Goal: Task Accomplishment & Management: Complete application form

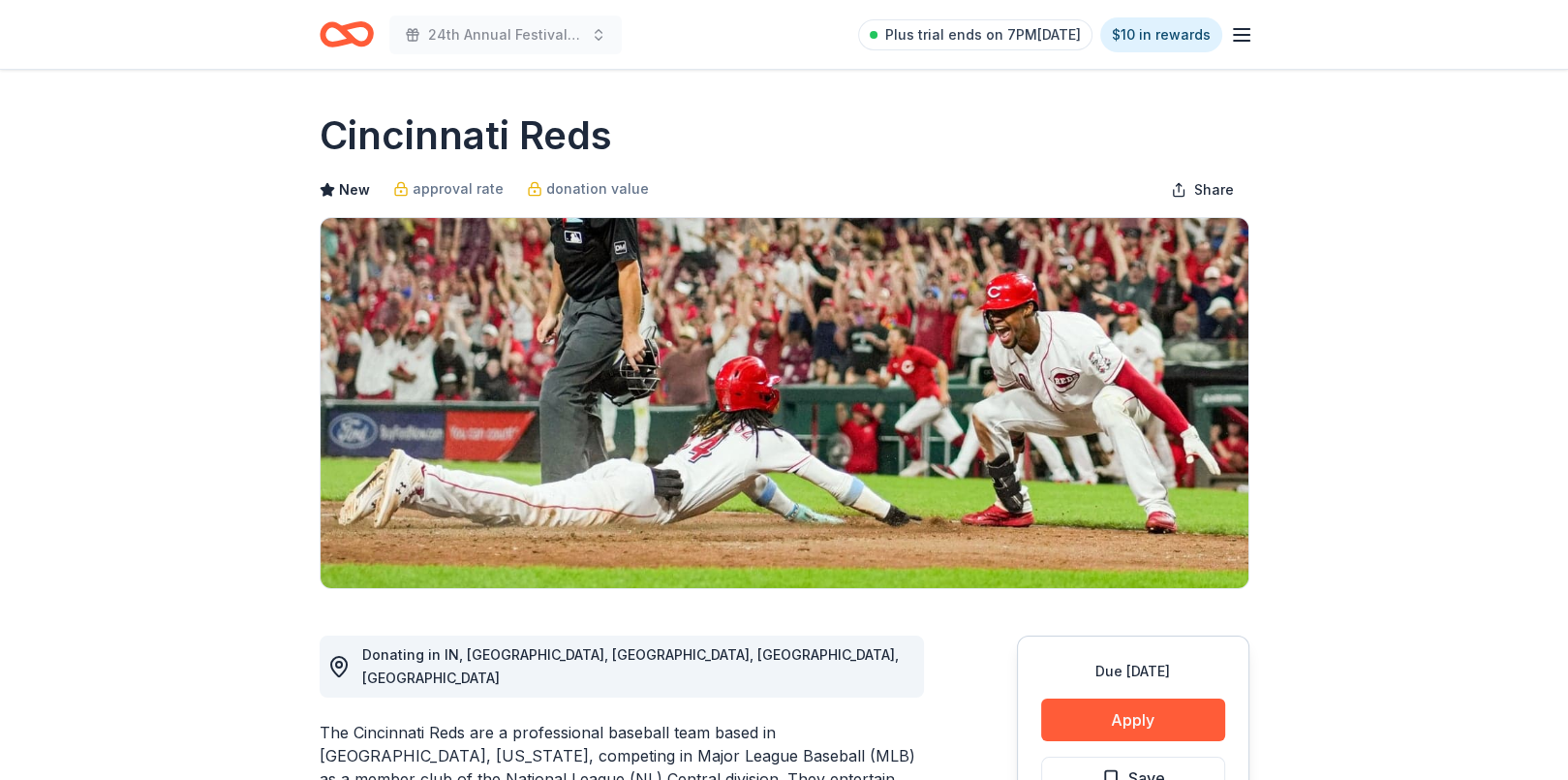
scroll to position [97, 0]
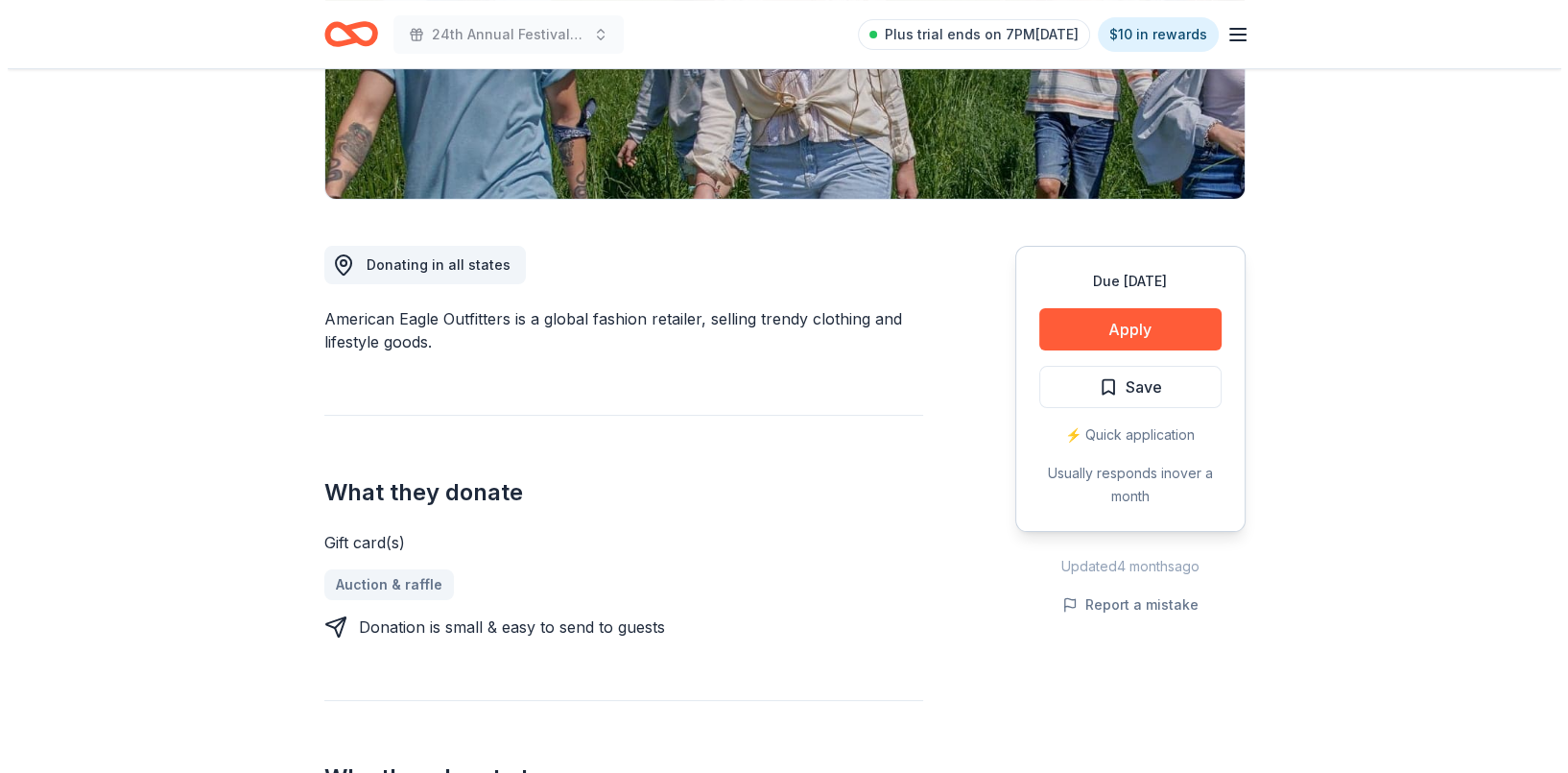
scroll to position [480, 0]
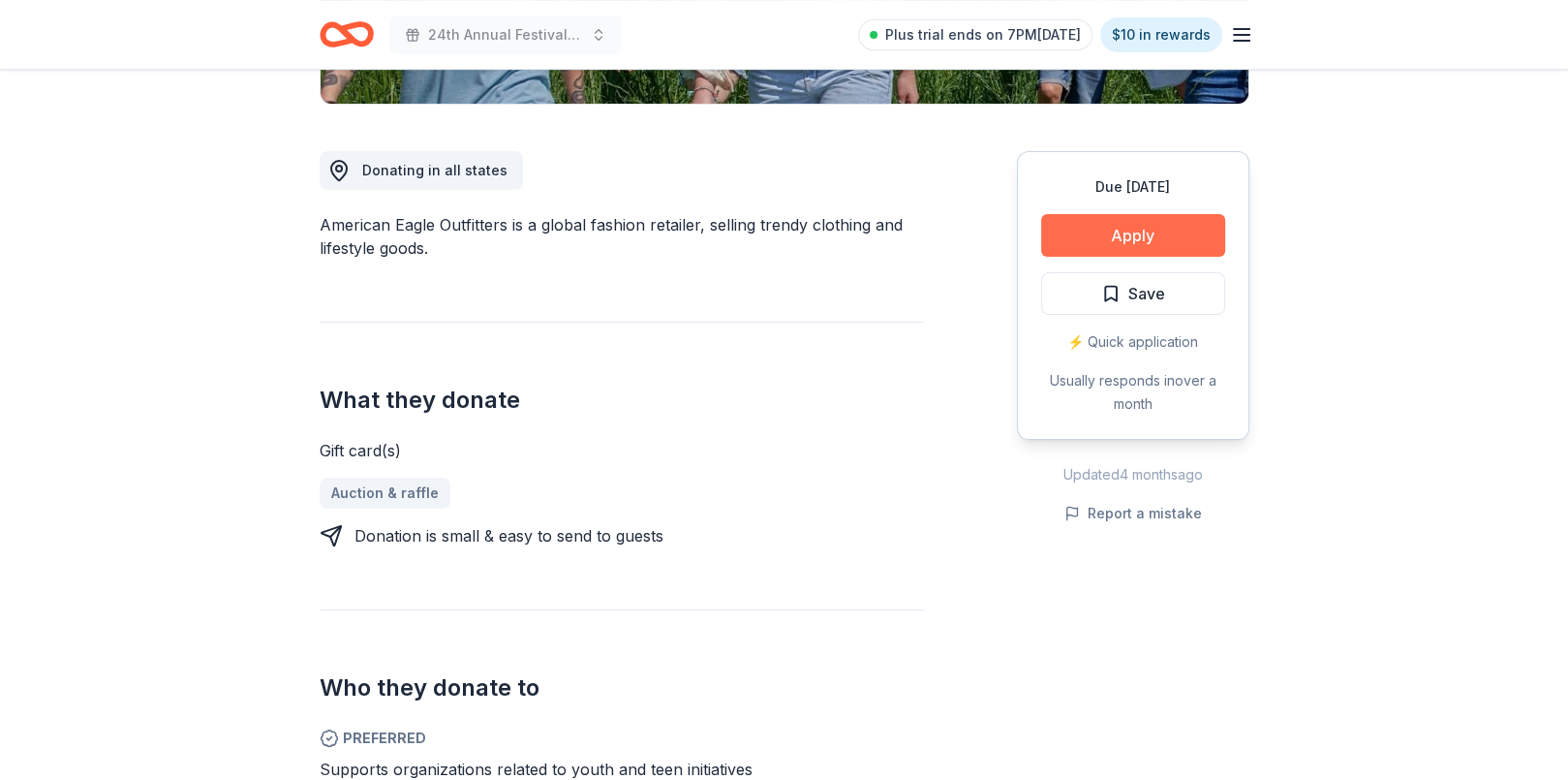
click at [1118, 230] on button "Apply" at bounding box center [1133, 235] width 184 height 43
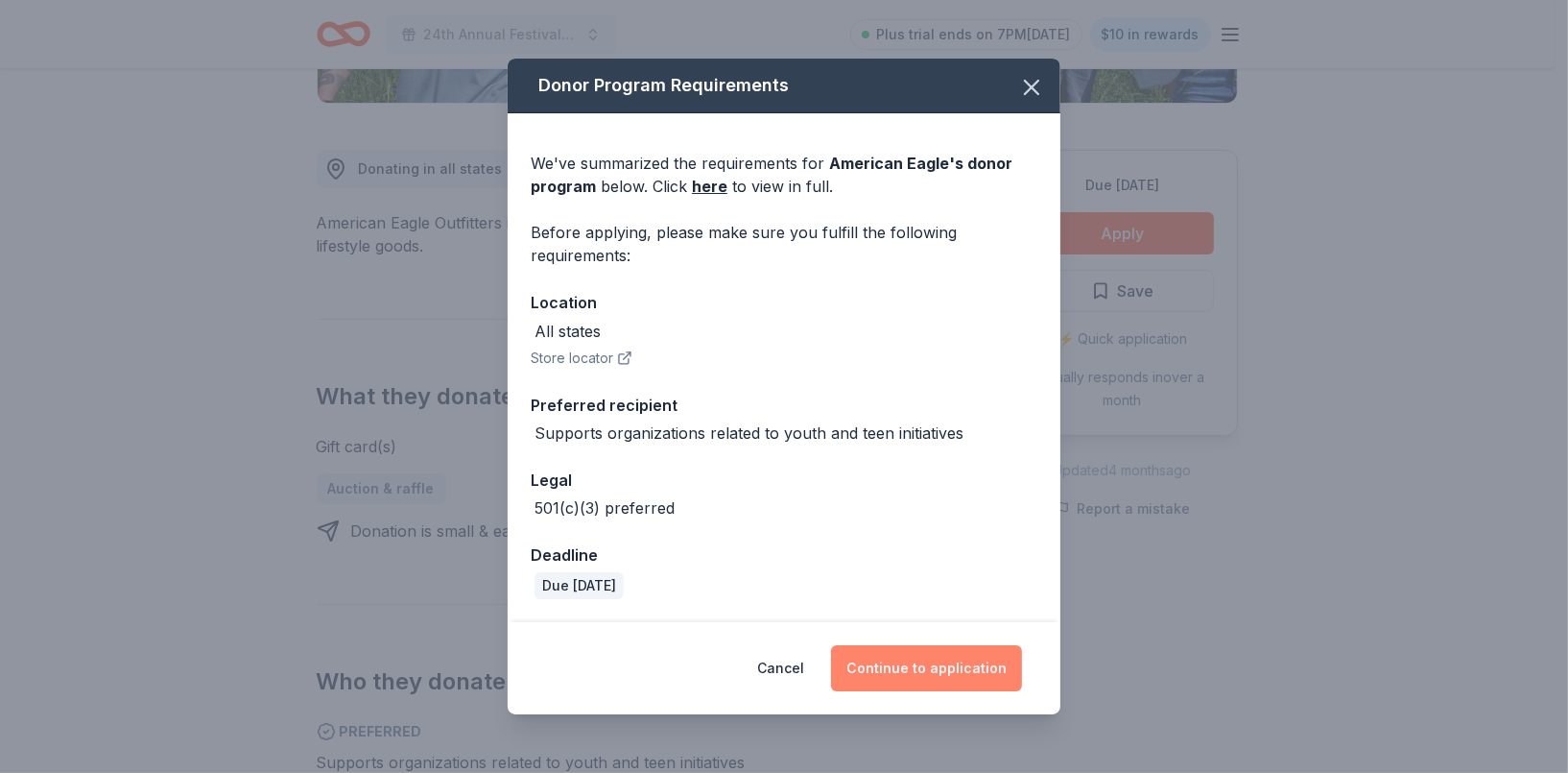
click at [884, 665] on button "Continue to application" at bounding box center [926, 668] width 190 height 46
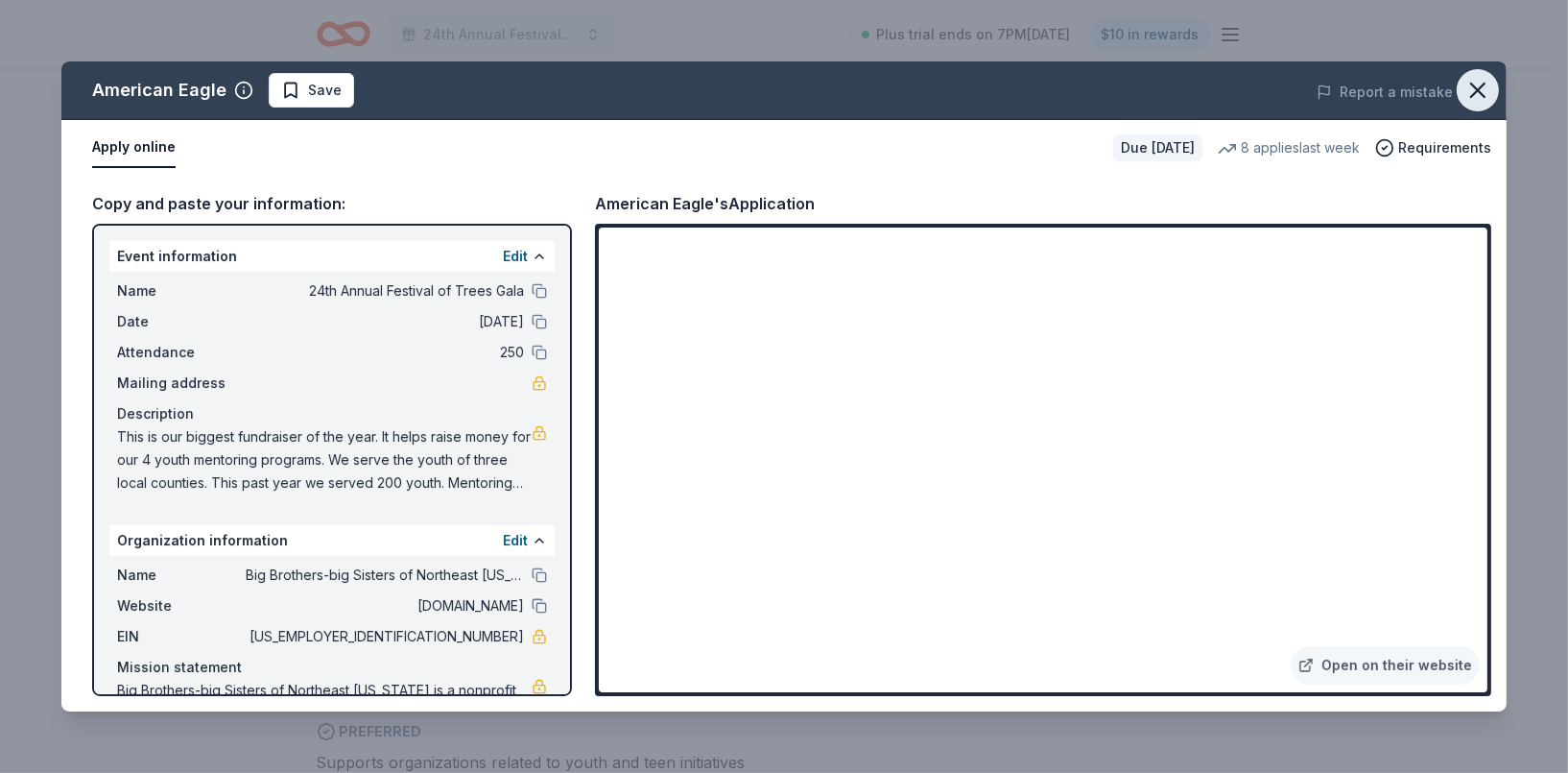
click at [1476, 90] on icon "button" at bounding box center [1478, 90] width 14 height 14
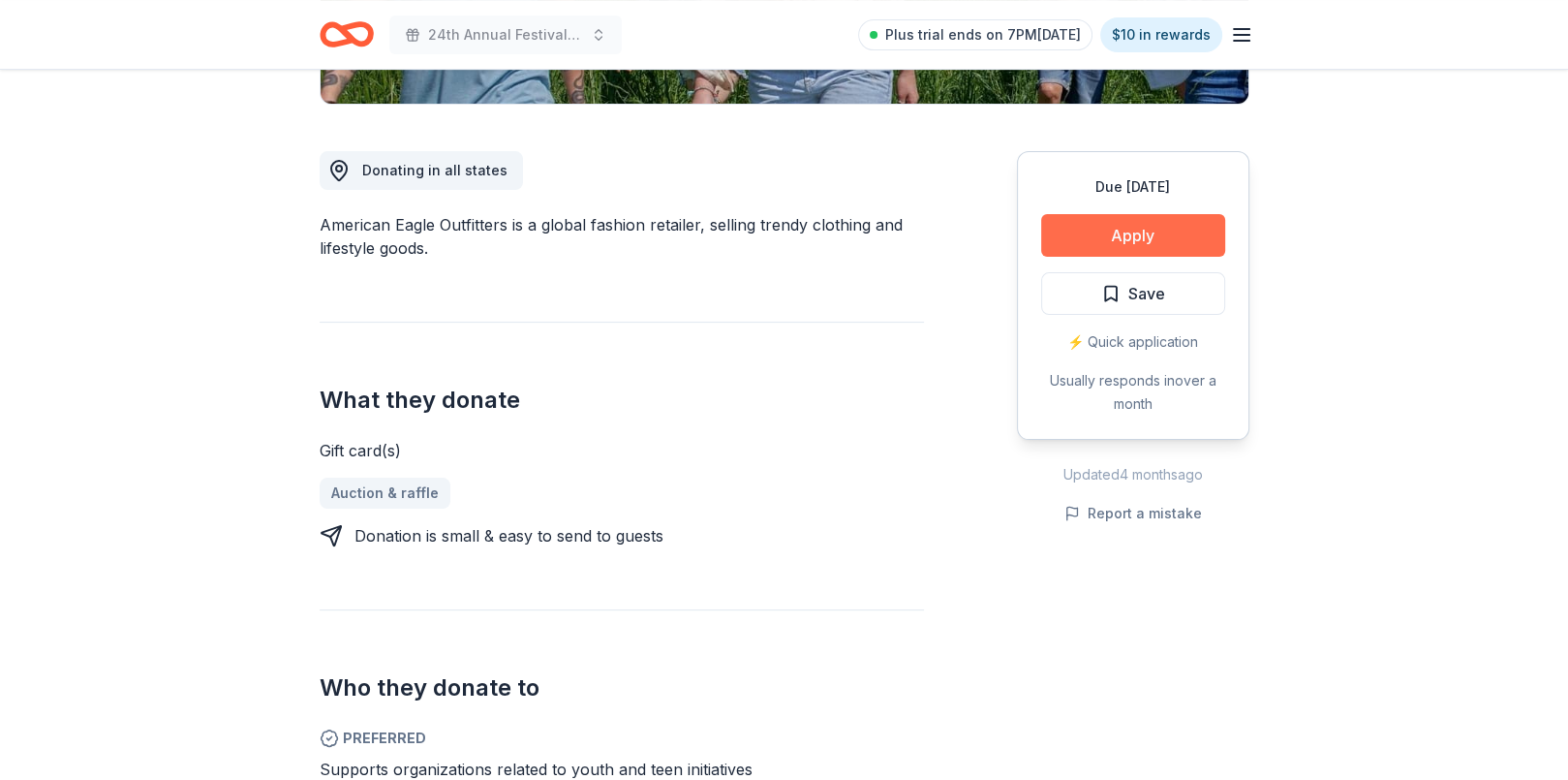
click at [1135, 229] on button "Apply" at bounding box center [1133, 235] width 184 height 43
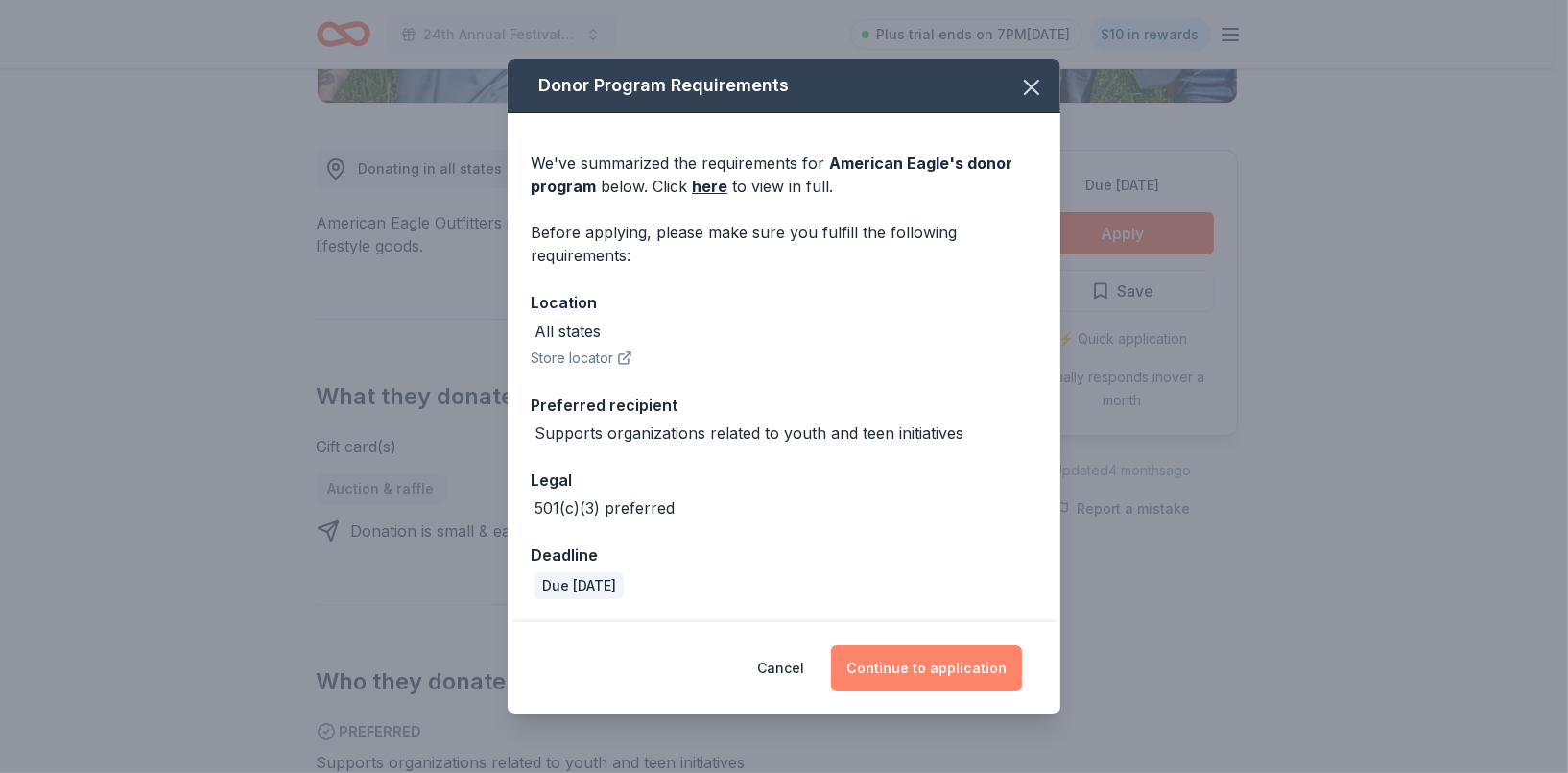
click at [921, 662] on button "Continue to application" at bounding box center [926, 668] width 190 height 46
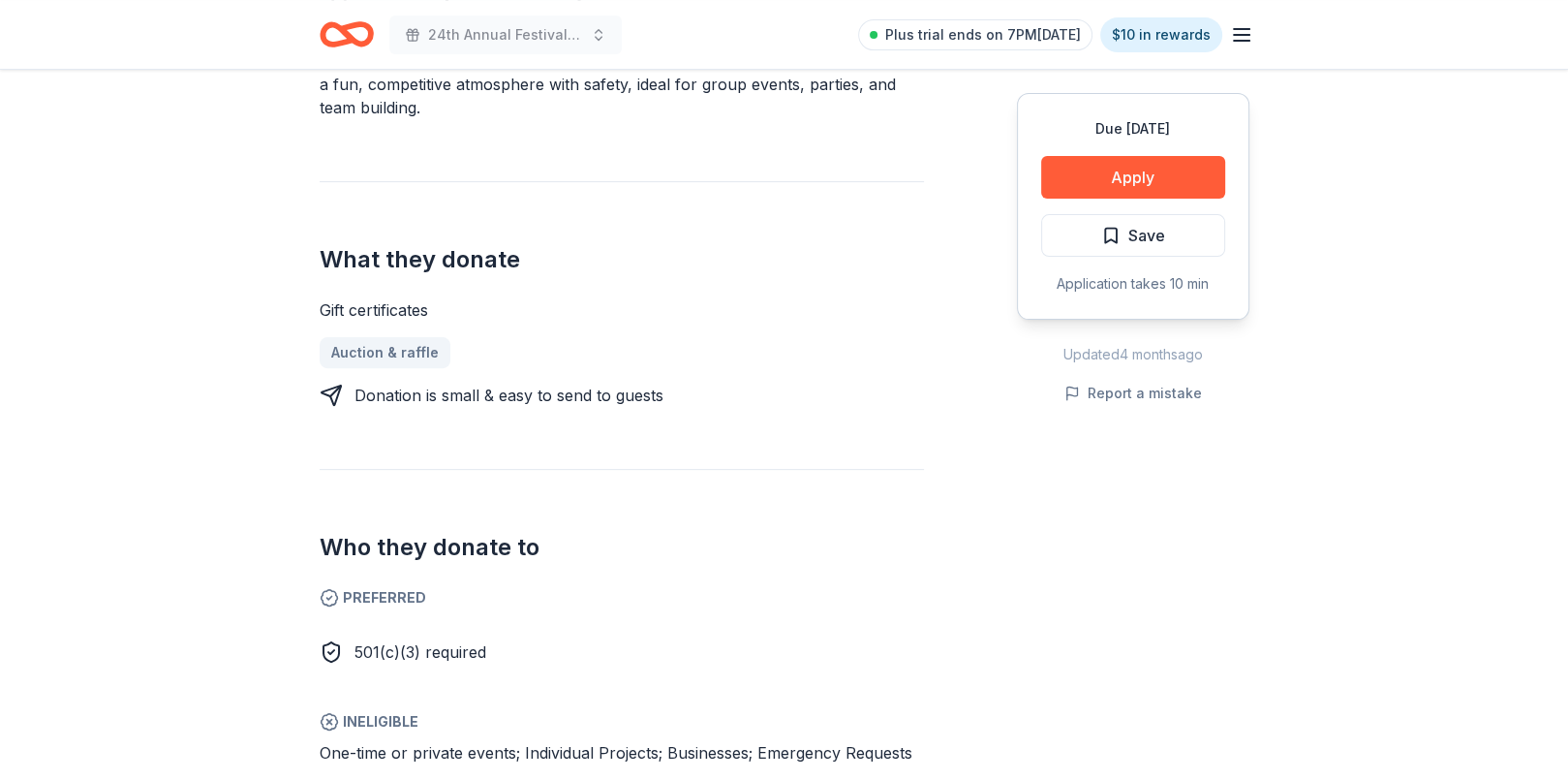
scroll to position [485, 0]
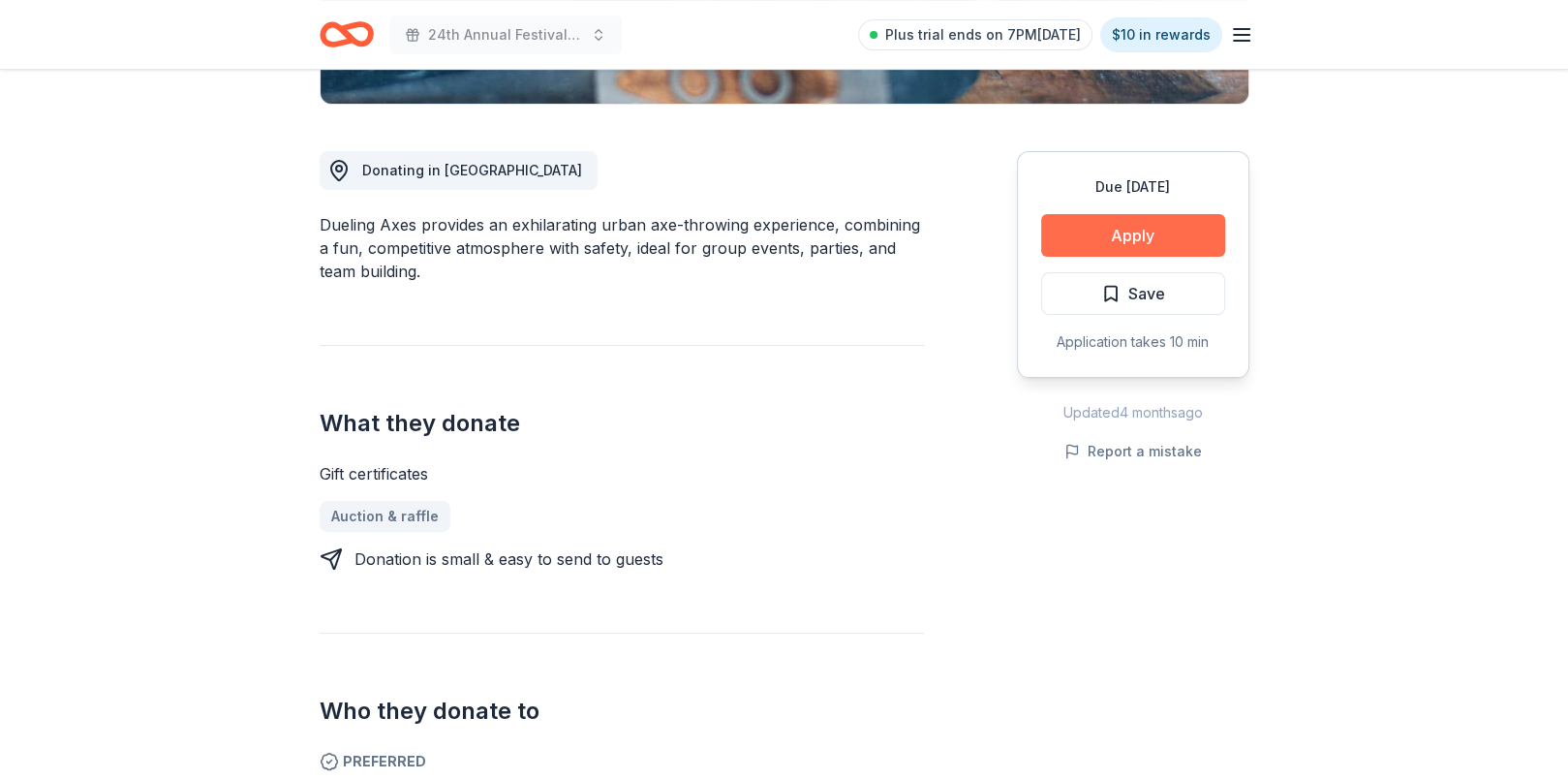
click at [1092, 250] on button "Apply" at bounding box center [1133, 235] width 184 height 43
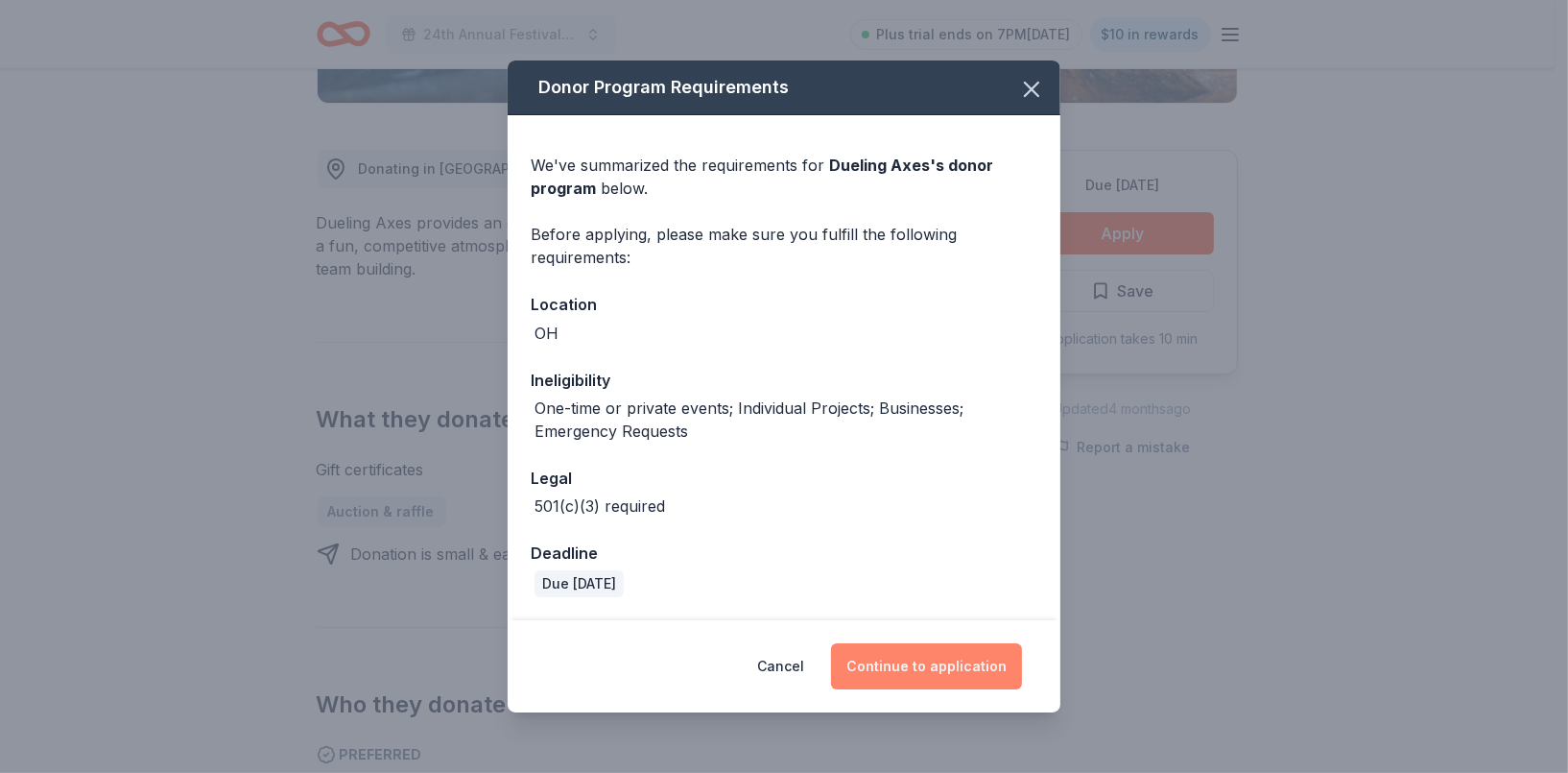
click at [887, 685] on button "Continue to application" at bounding box center [926, 666] width 190 height 46
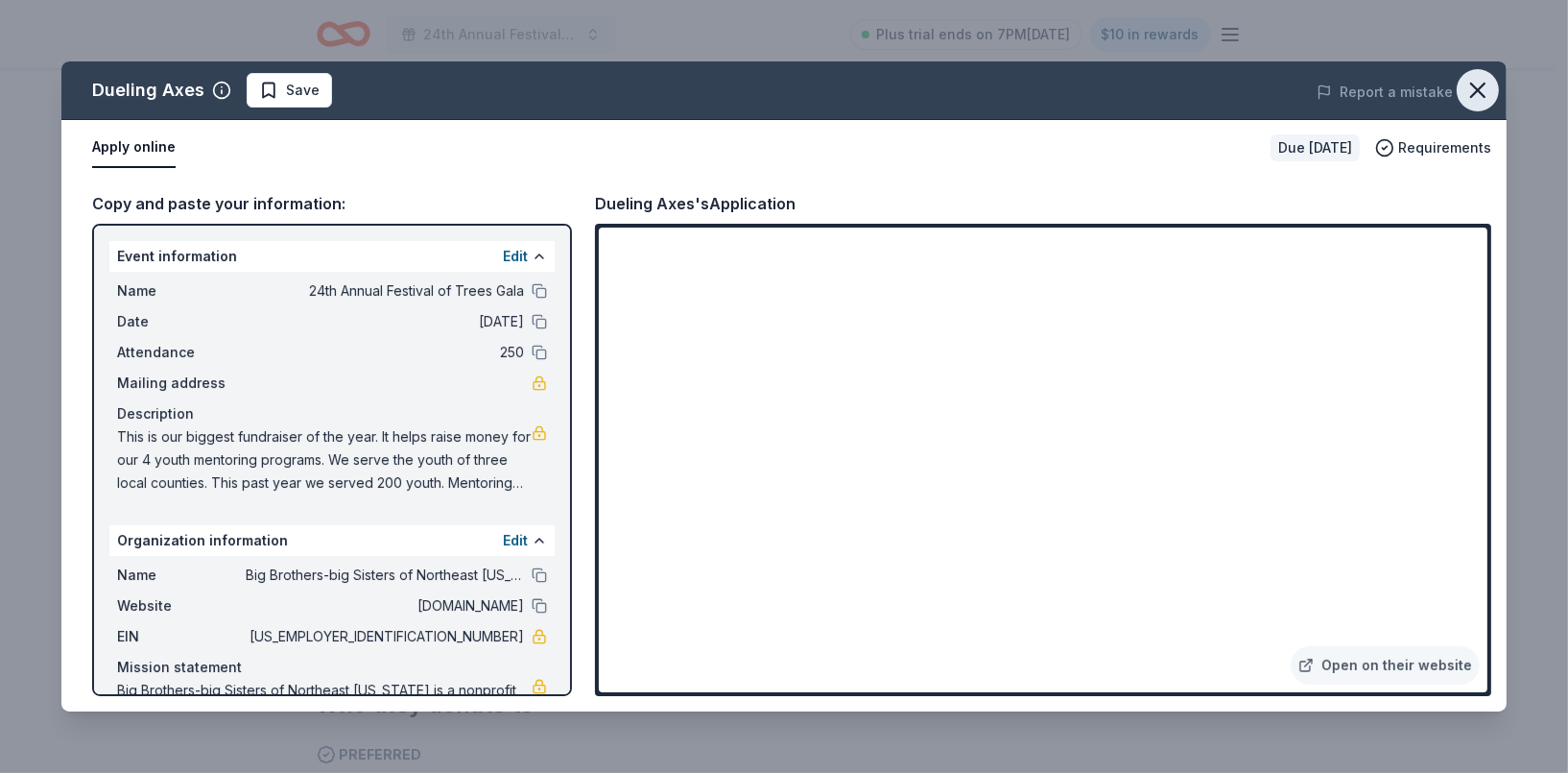
click at [1469, 96] on icon "button" at bounding box center [1477, 89] width 27 height 27
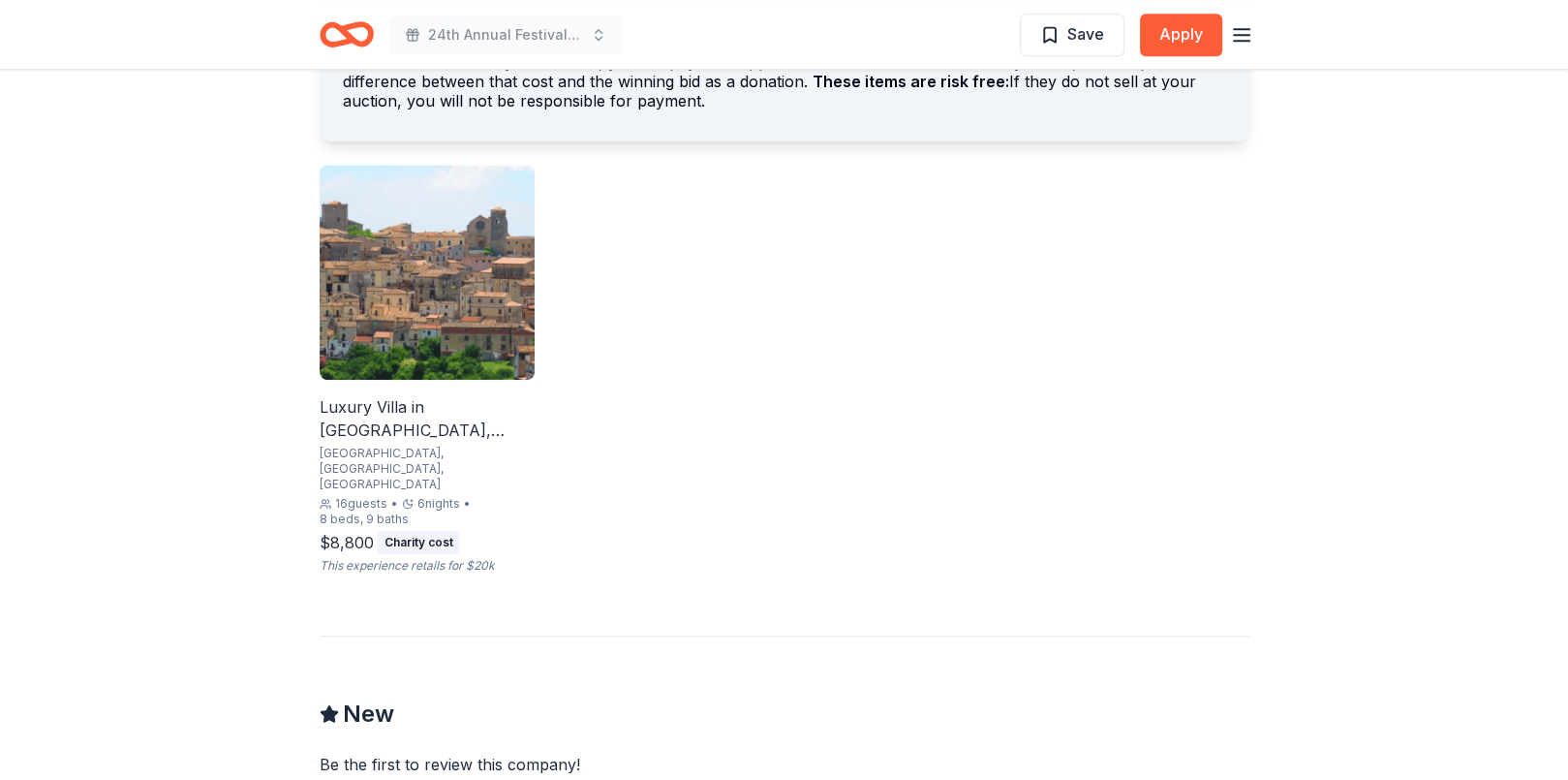
scroll to position [1171, 0]
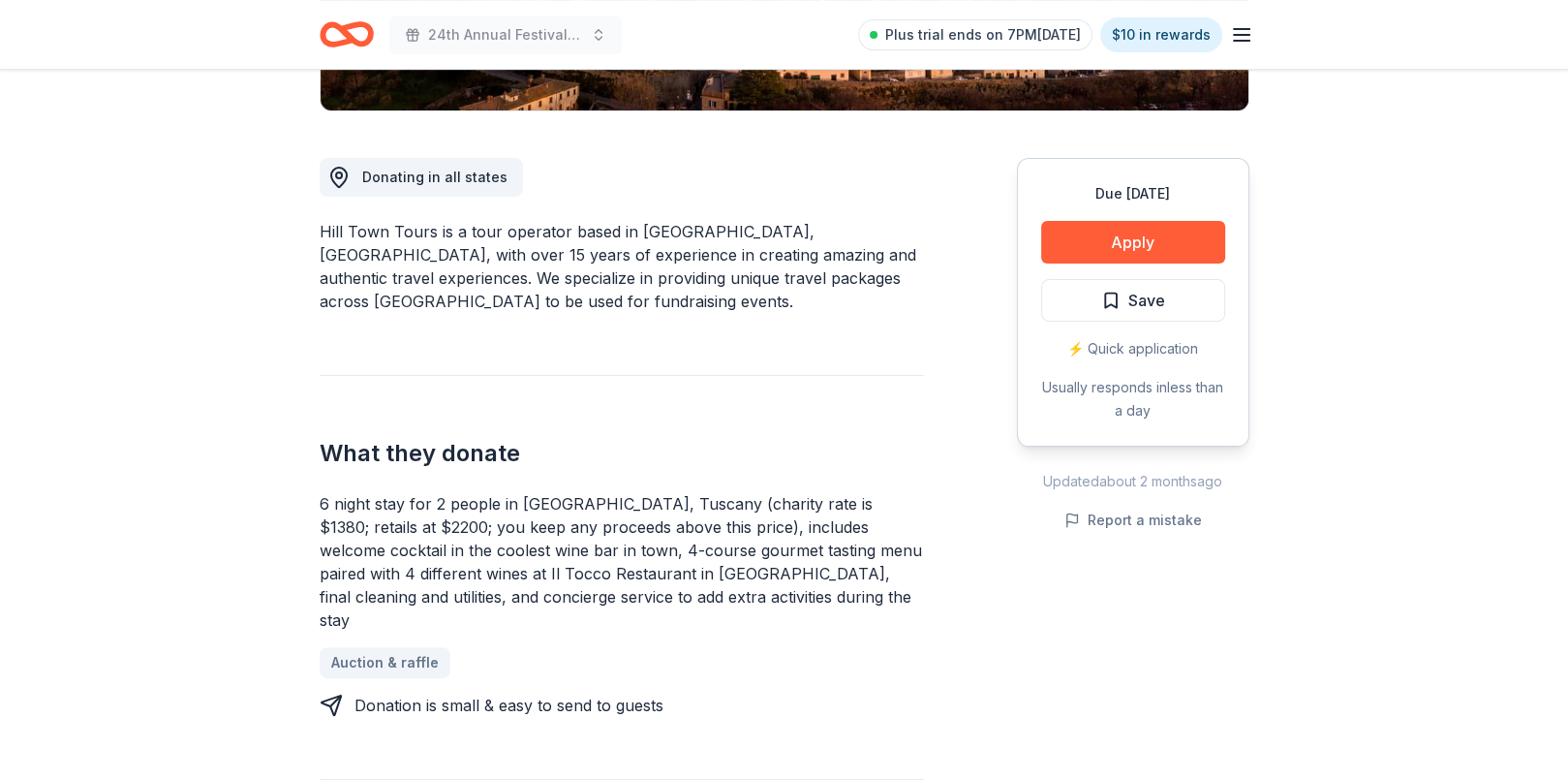
scroll to position [485, 0]
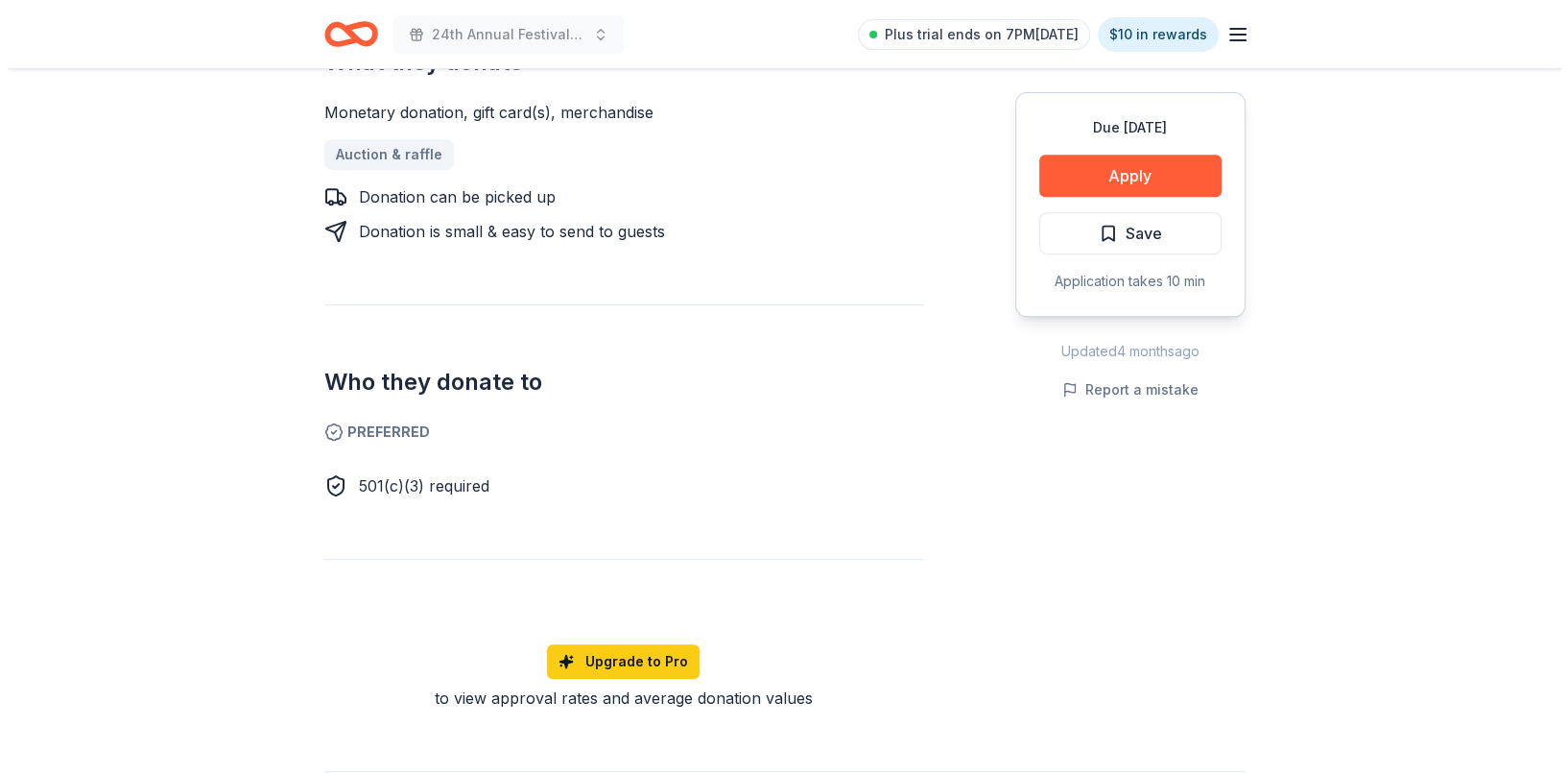
scroll to position [863, 0]
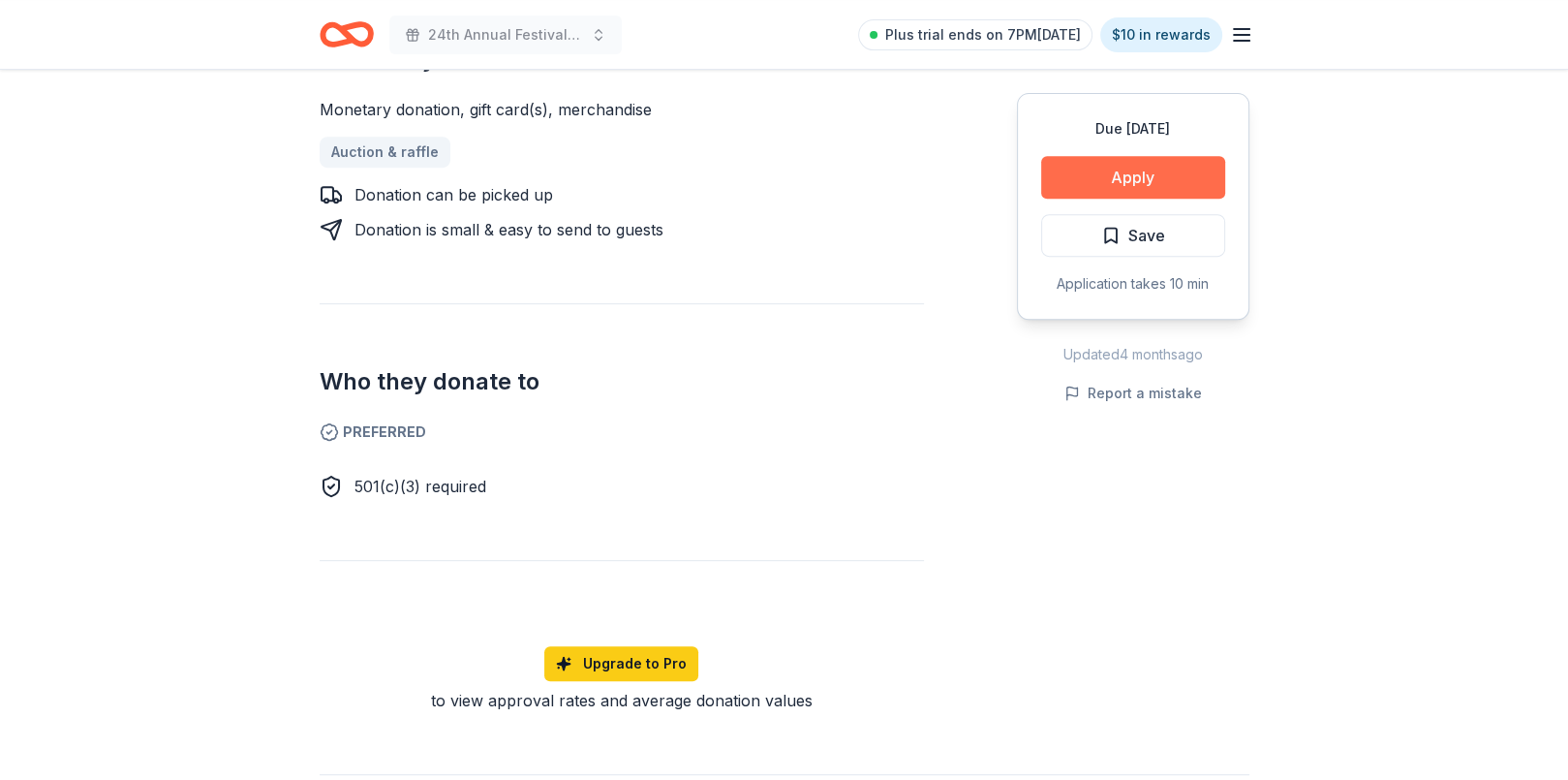
click at [1144, 179] on button "Apply" at bounding box center [1133, 176] width 184 height 43
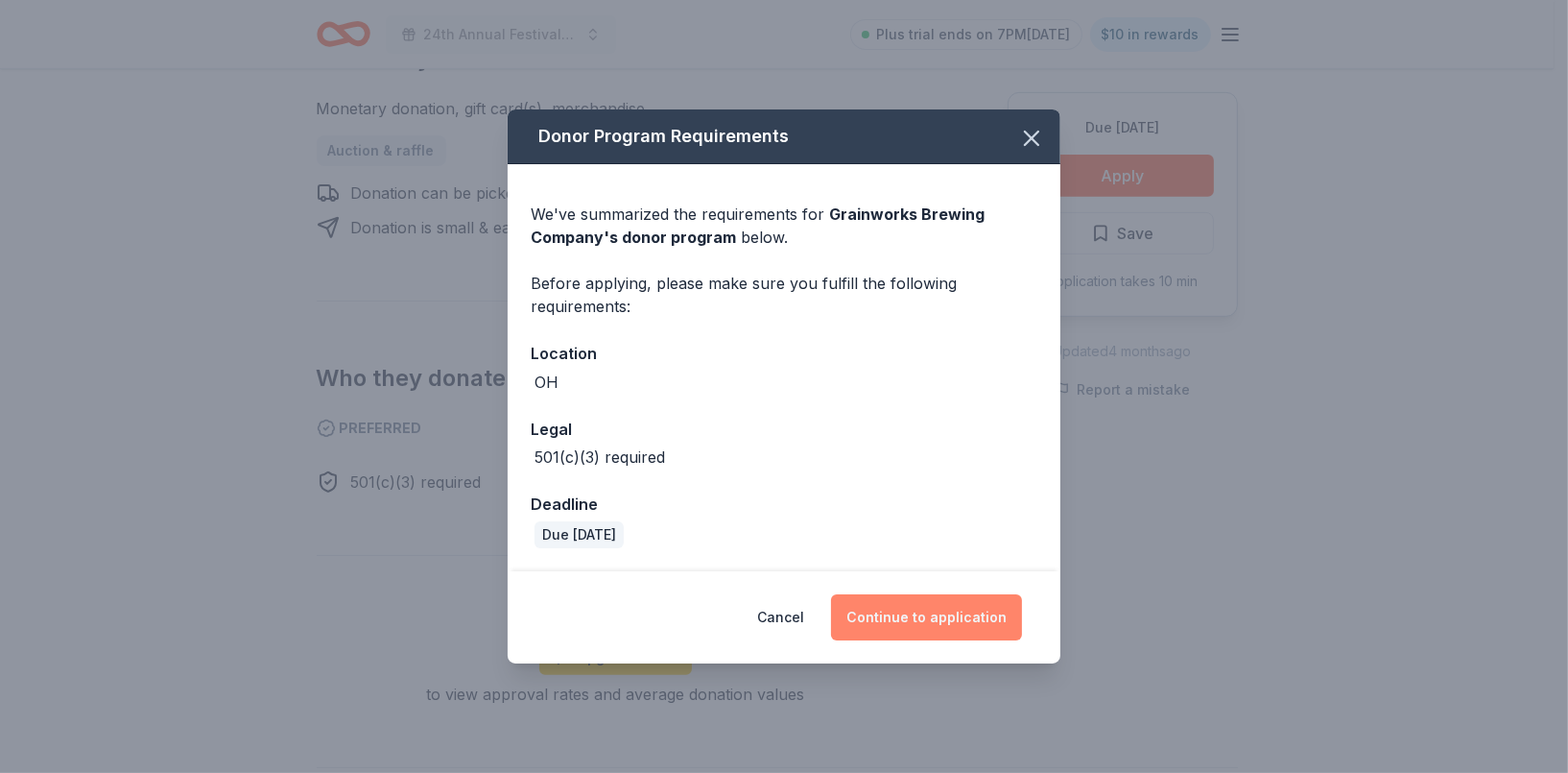
click at [888, 611] on button "Continue to application" at bounding box center [926, 617] width 190 height 46
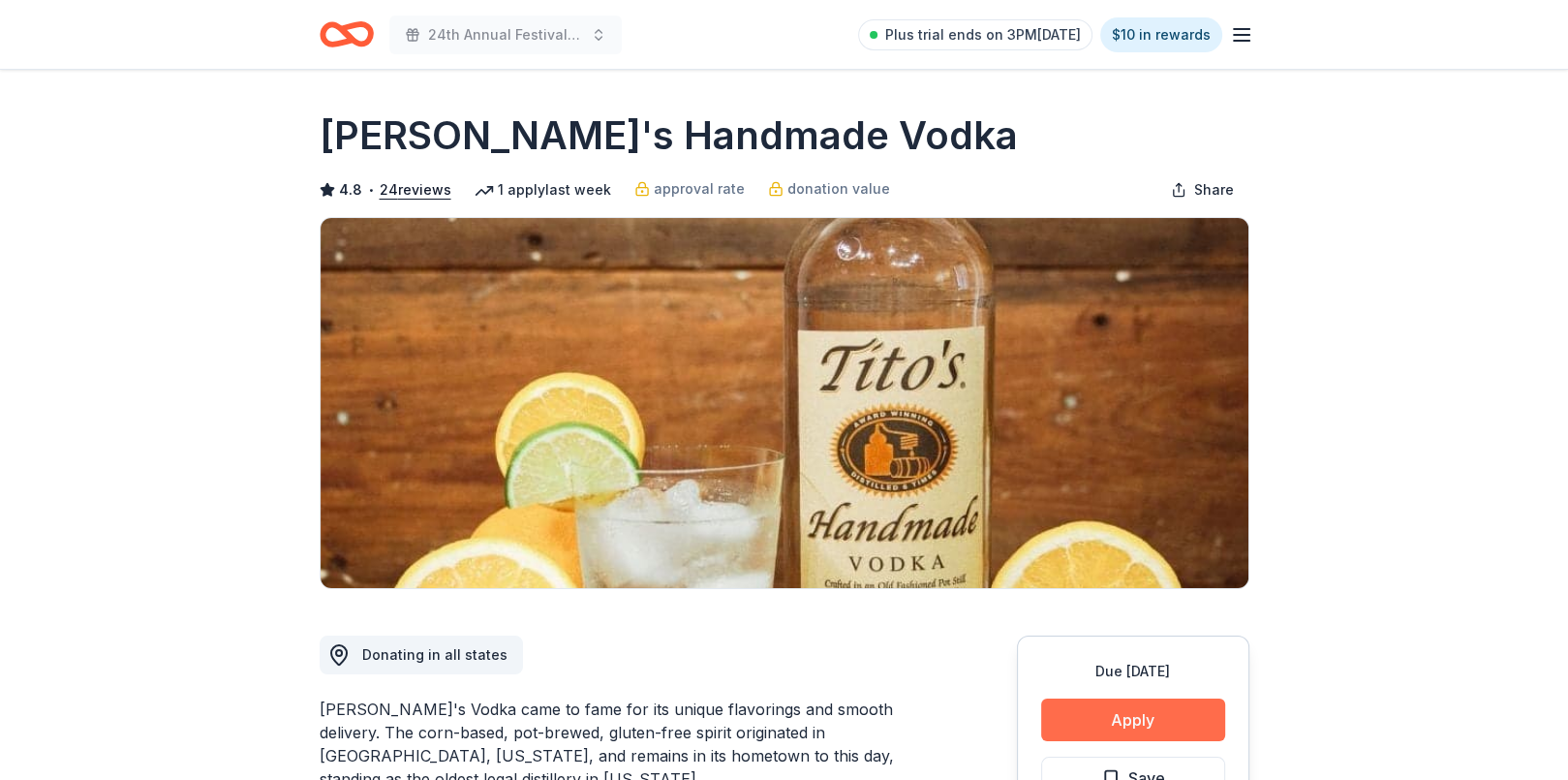
click at [1102, 722] on button "Apply" at bounding box center [1133, 720] width 184 height 43
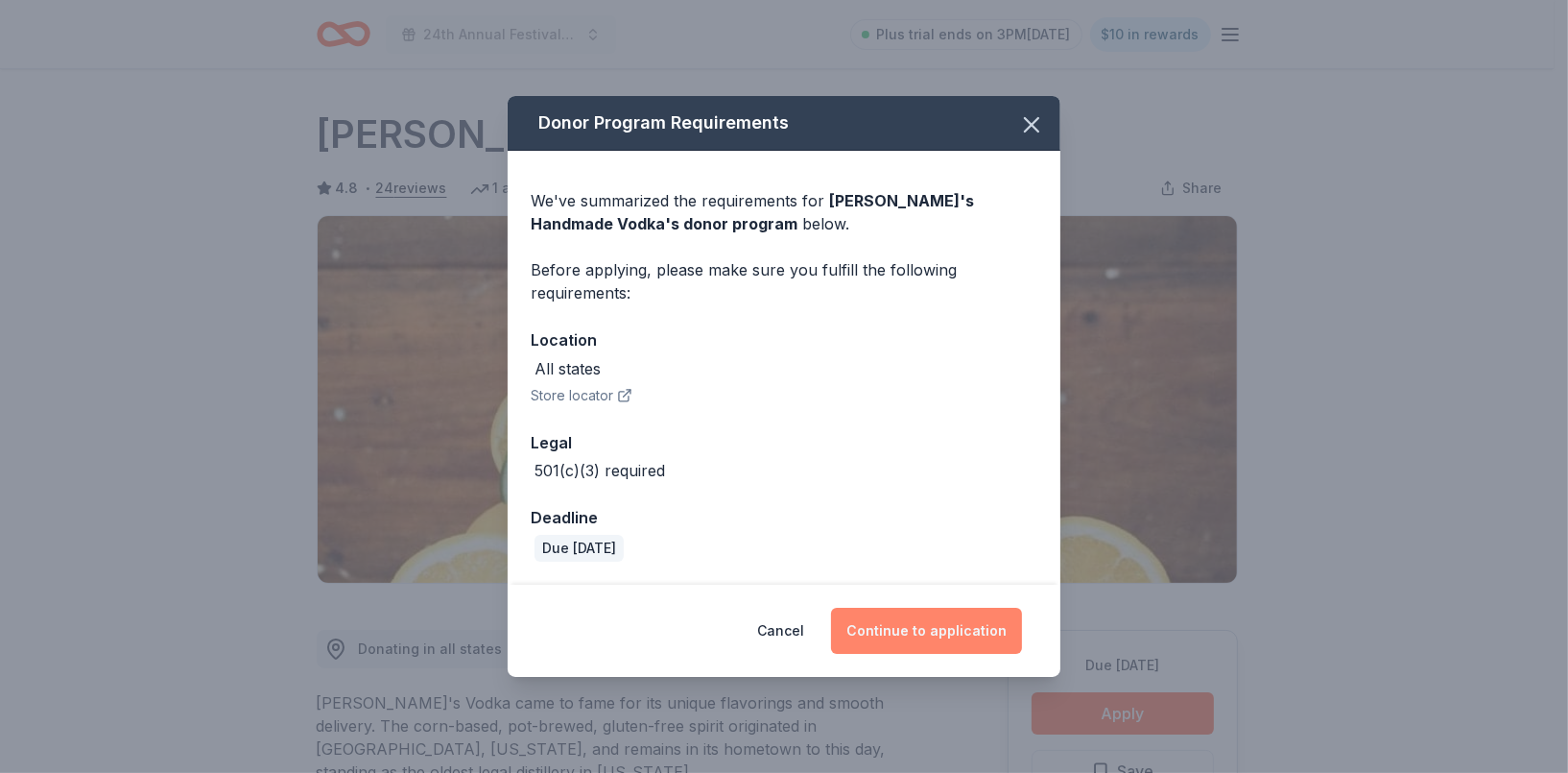
click at [942, 626] on button "Continue to application" at bounding box center [926, 631] width 190 height 46
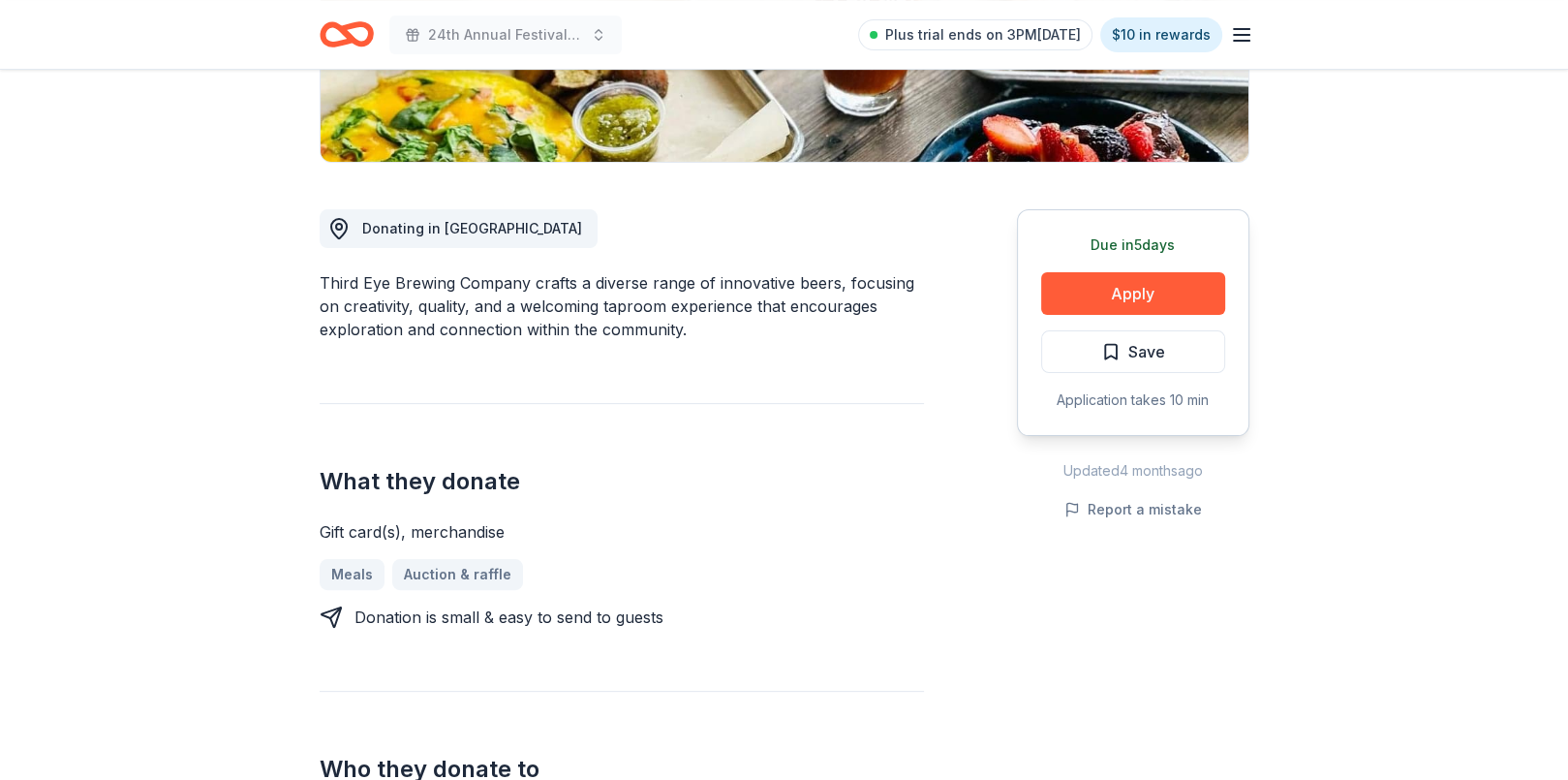
scroll to position [388, 0]
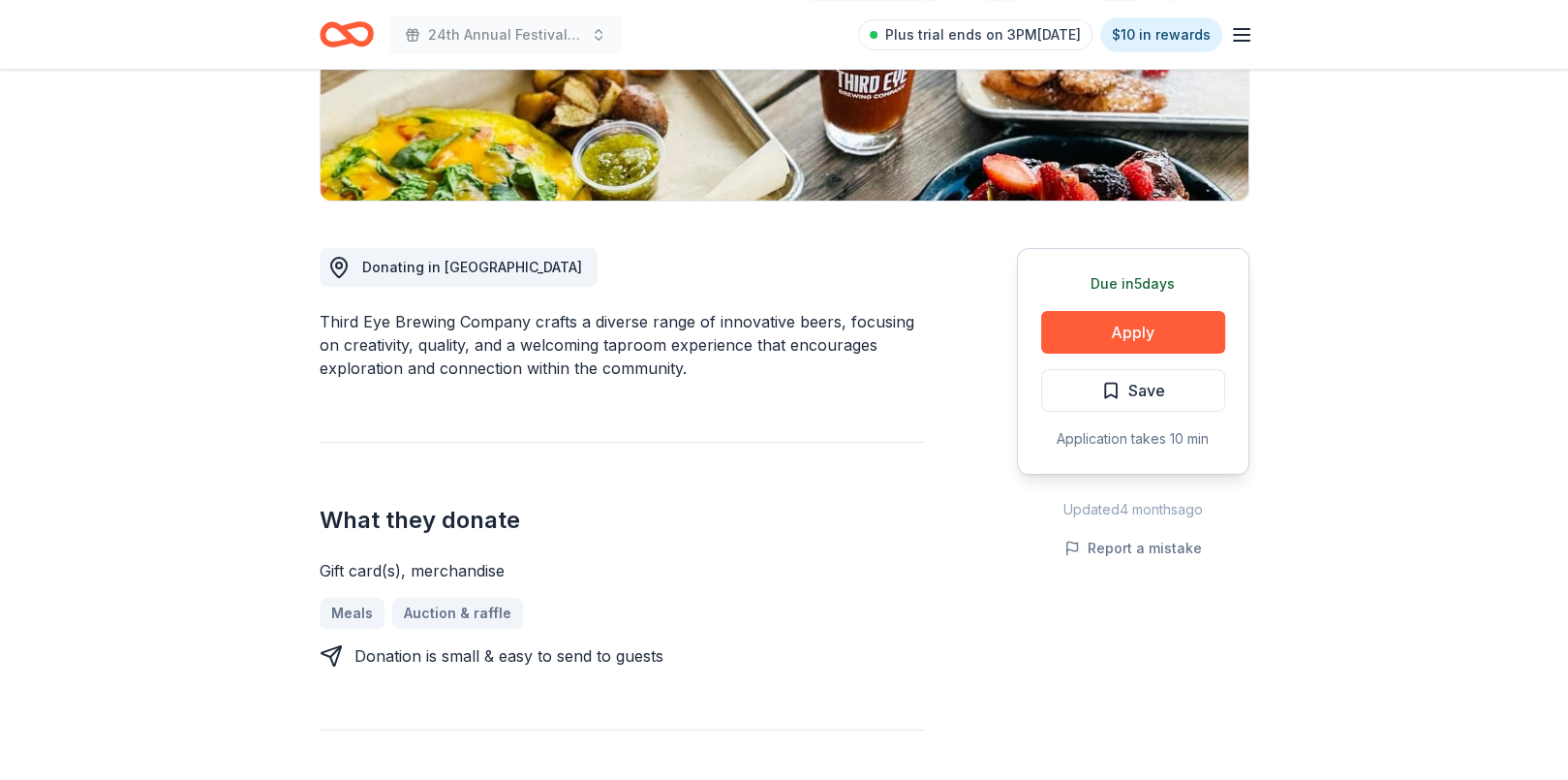
click at [1167, 308] on div "Due in 5 days Apply Save Application takes 10 min" at bounding box center [1133, 361] width 233 height 227
click at [1129, 326] on button "Apply" at bounding box center [1133, 332] width 184 height 43
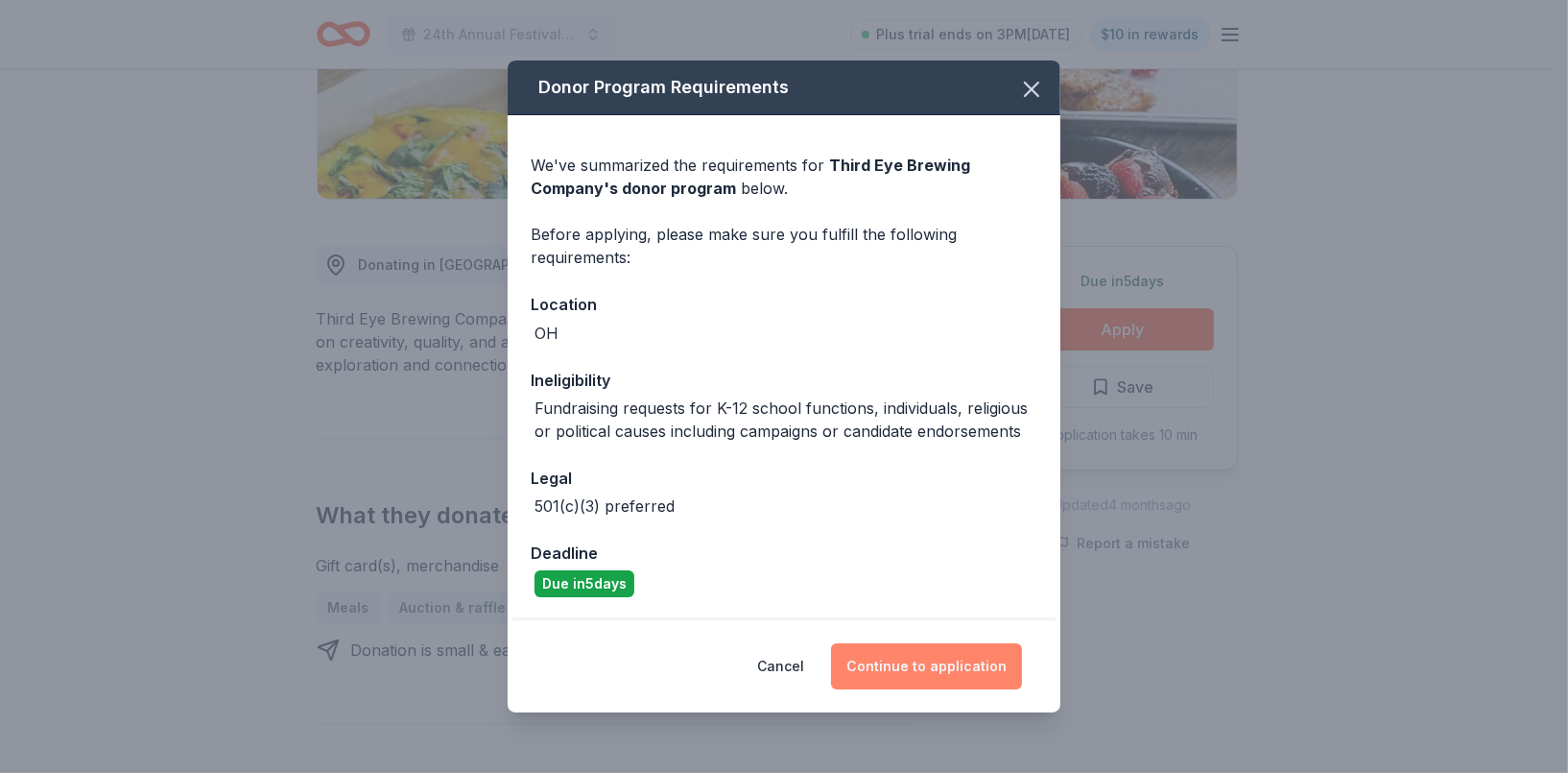
click at [915, 672] on button "Continue to application" at bounding box center [926, 666] width 190 height 46
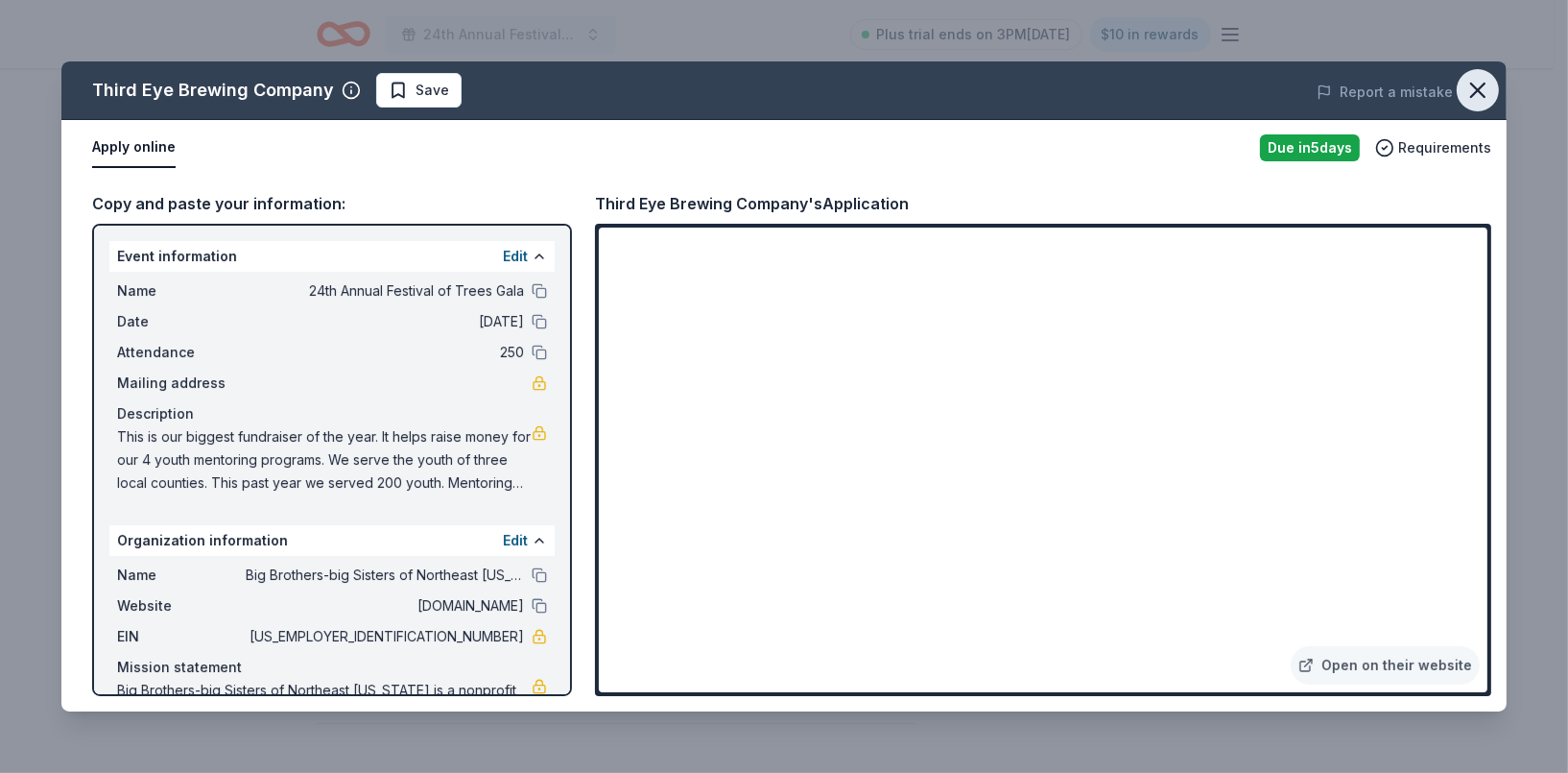
click at [1470, 88] on icon "button" at bounding box center [1477, 89] width 27 height 27
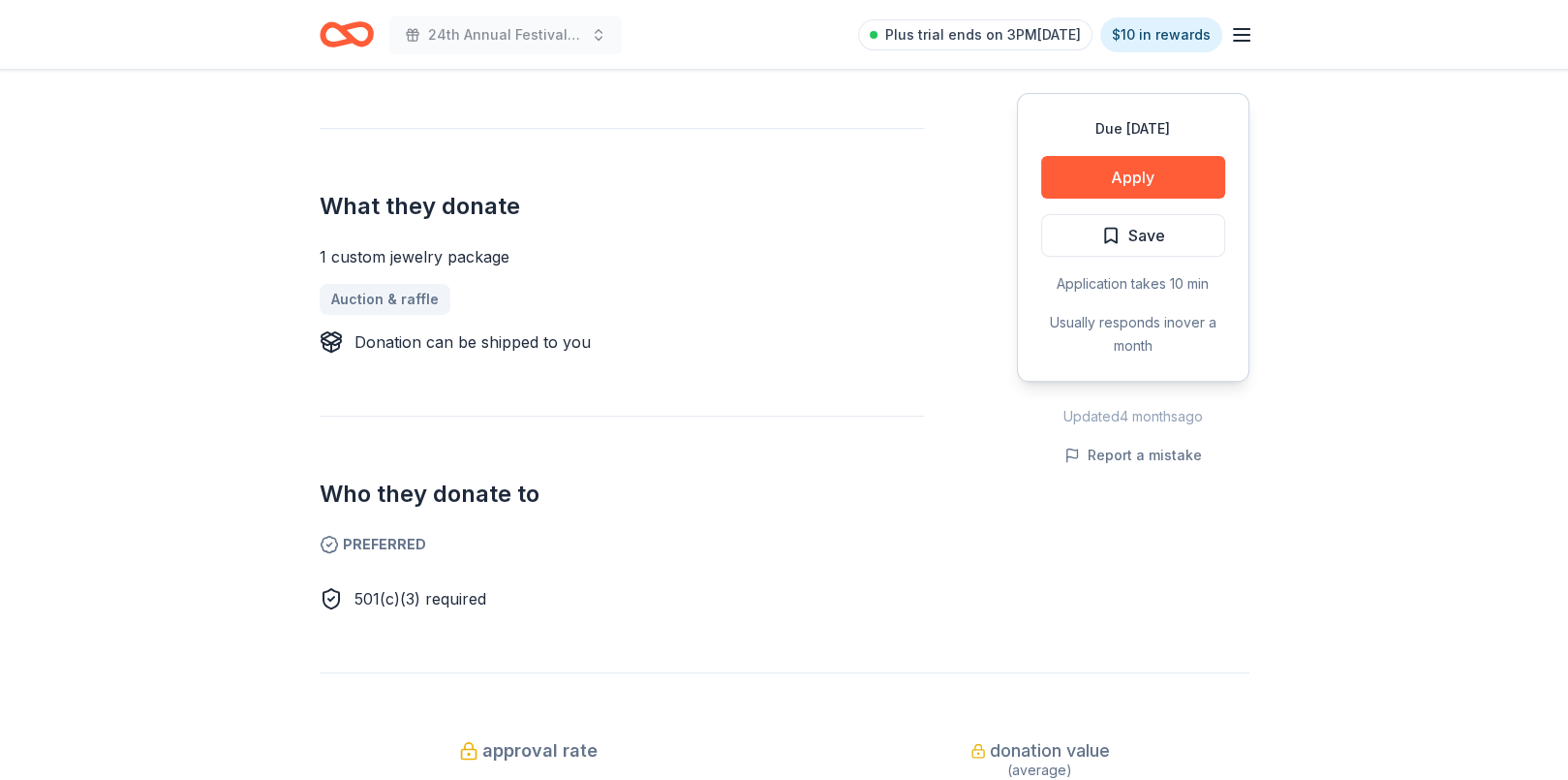
scroll to position [388, 0]
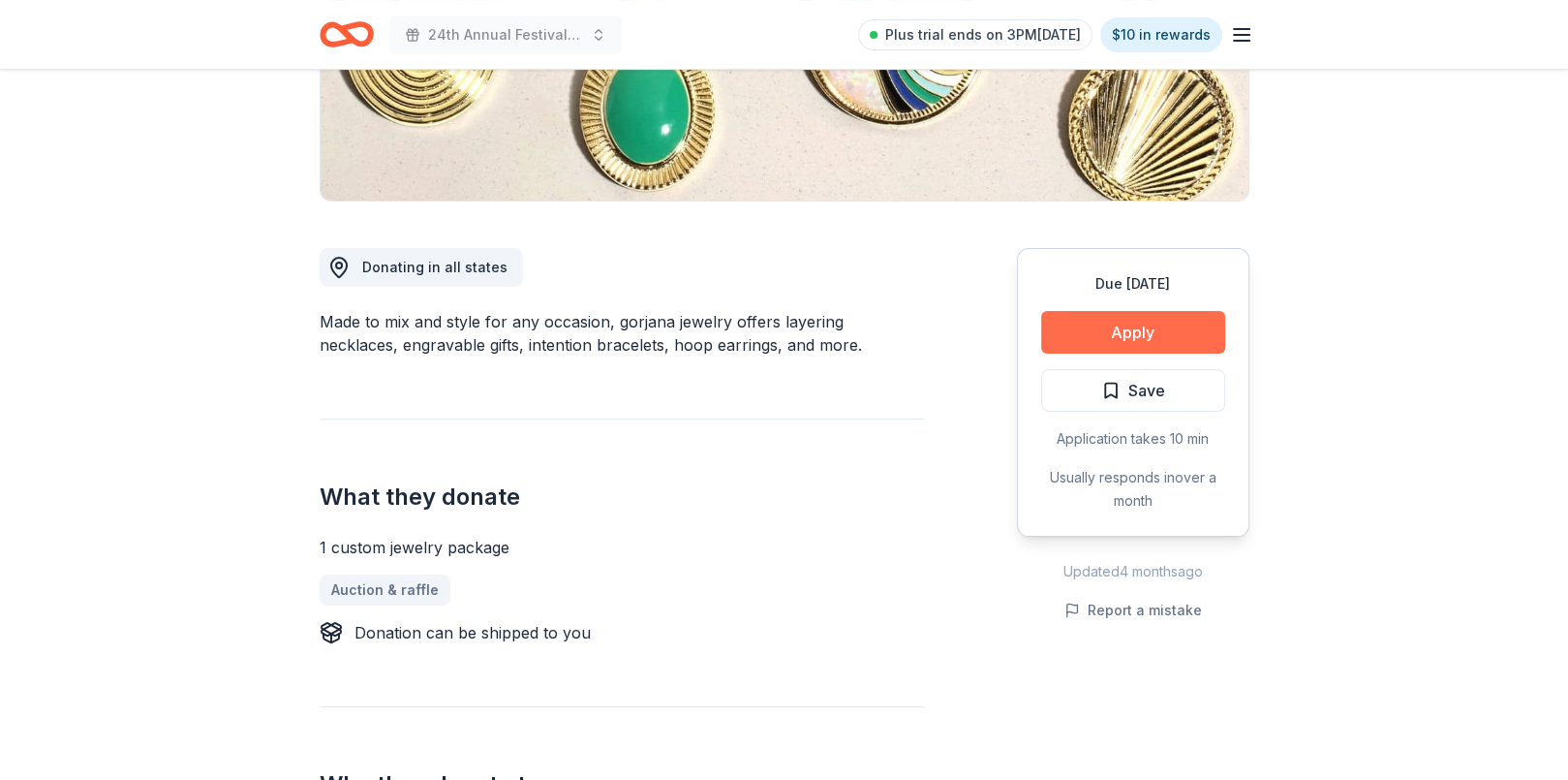
click at [1081, 326] on button "Apply" at bounding box center [1133, 332] width 184 height 43
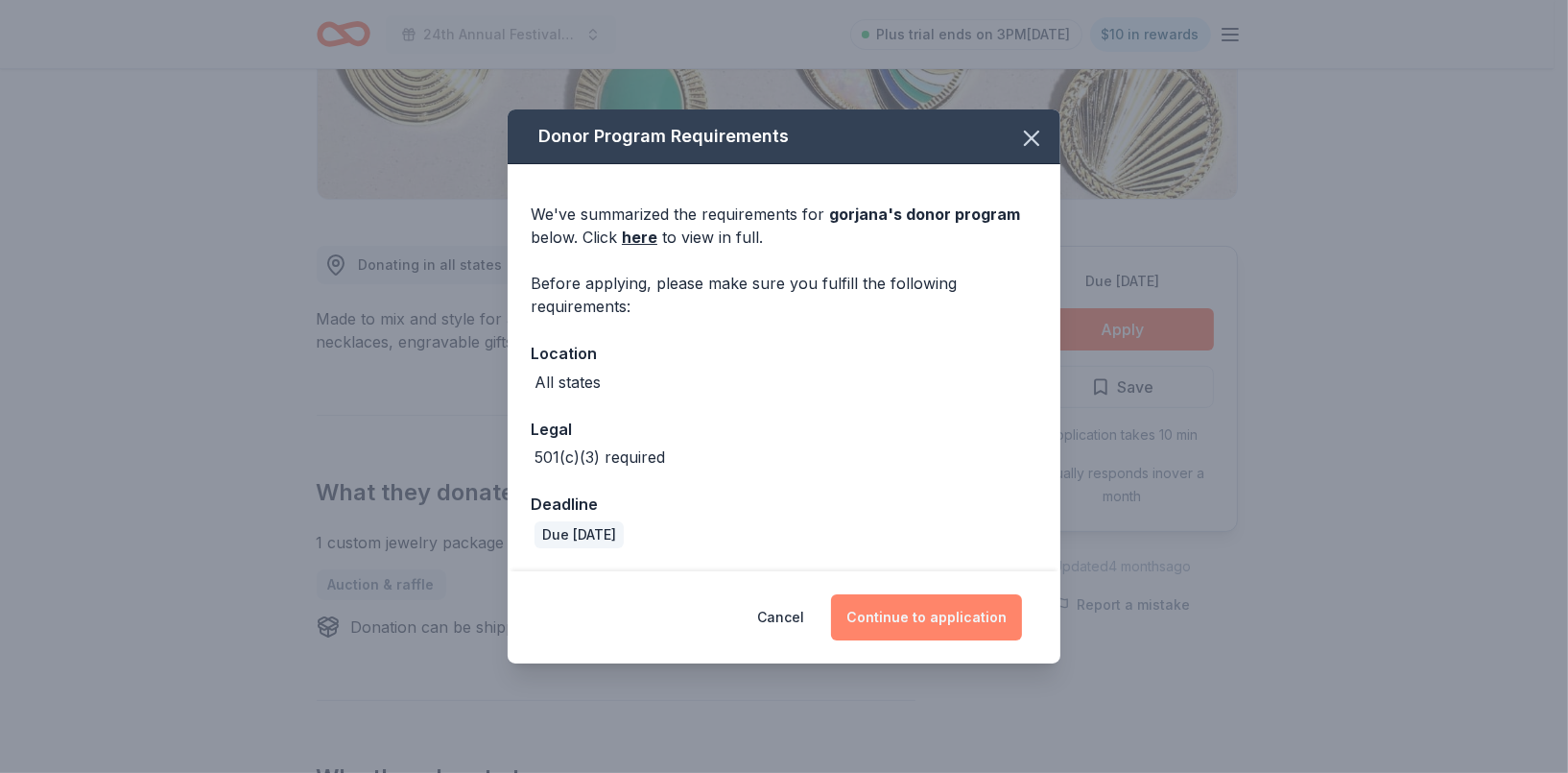
click at [936, 612] on button "Continue to application" at bounding box center [926, 617] width 190 height 46
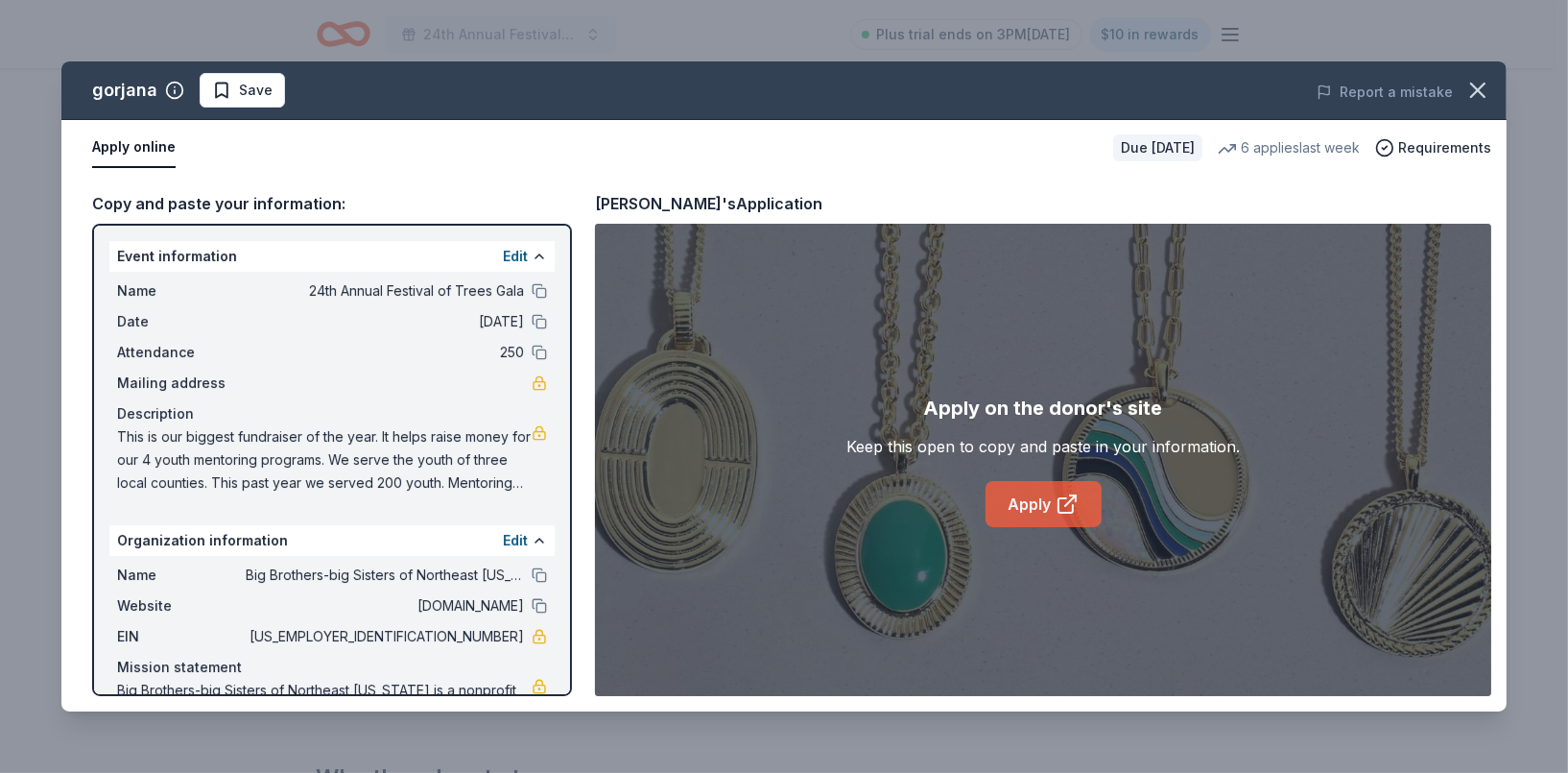
click at [1023, 508] on link "Apply" at bounding box center [1044, 504] width 116 height 46
click at [1490, 87] on button "button" at bounding box center [1477, 89] width 42 height 42
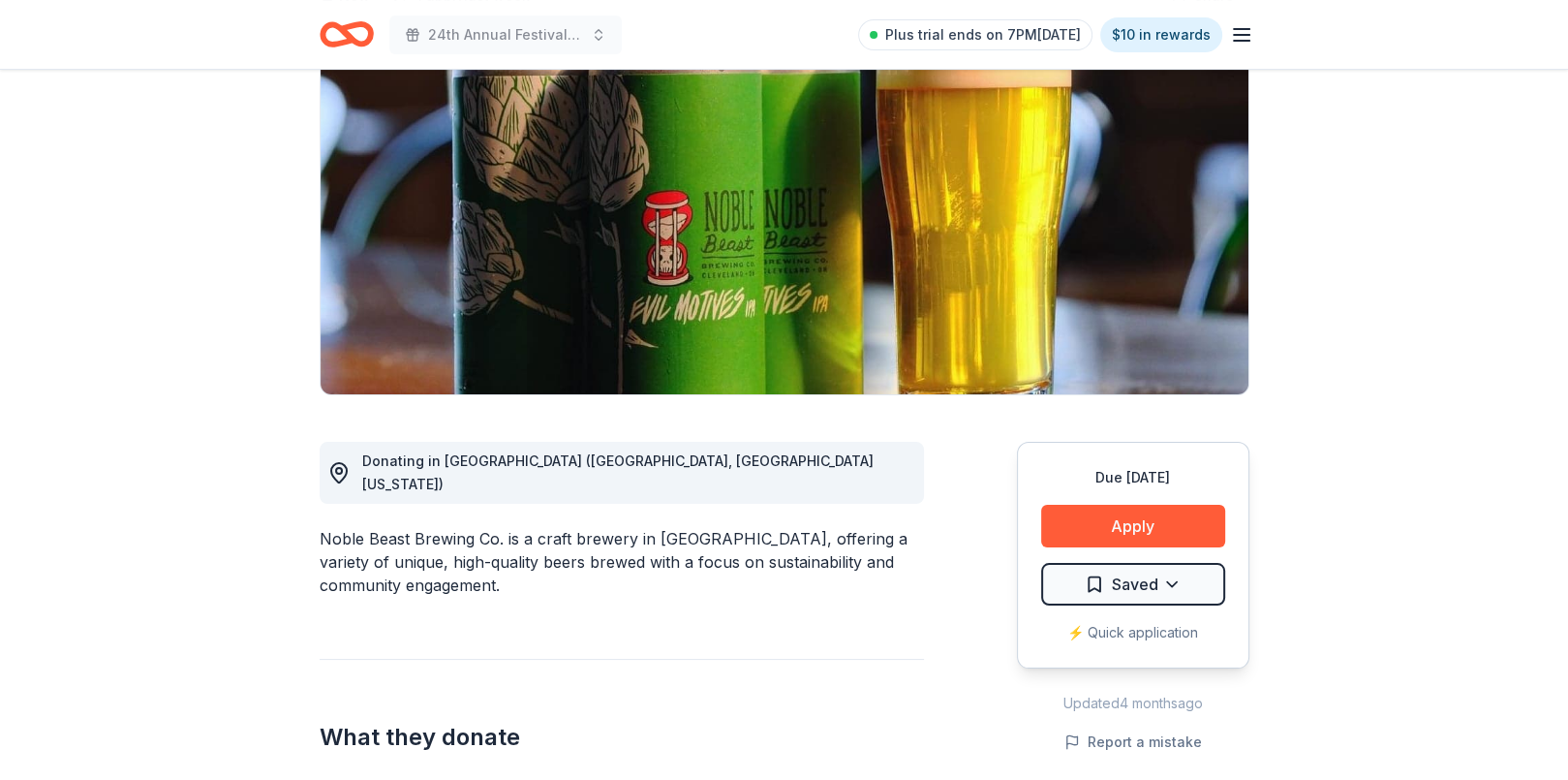
scroll to position [290, 0]
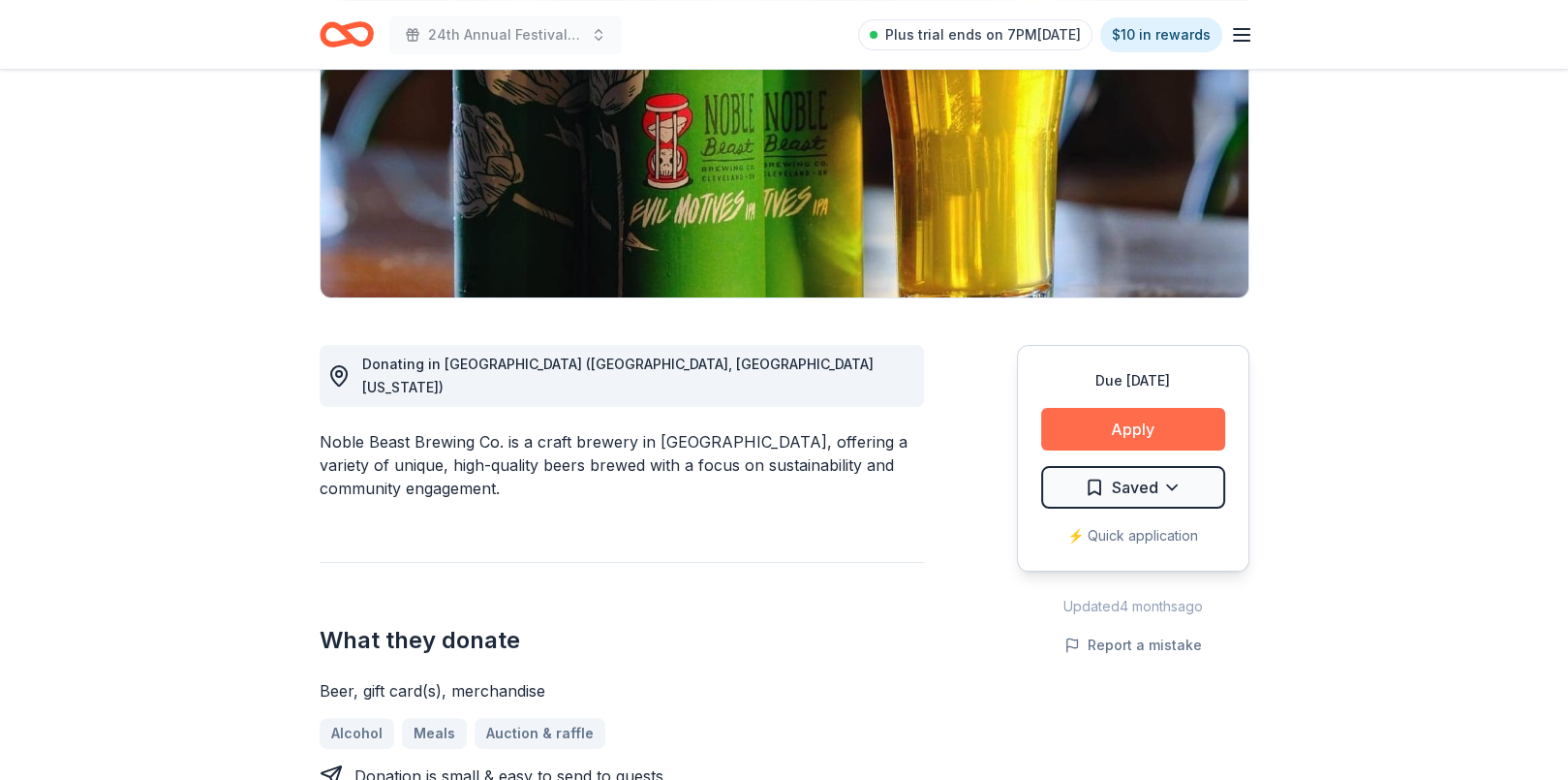
click at [1085, 434] on button "Apply" at bounding box center [1133, 428] width 184 height 43
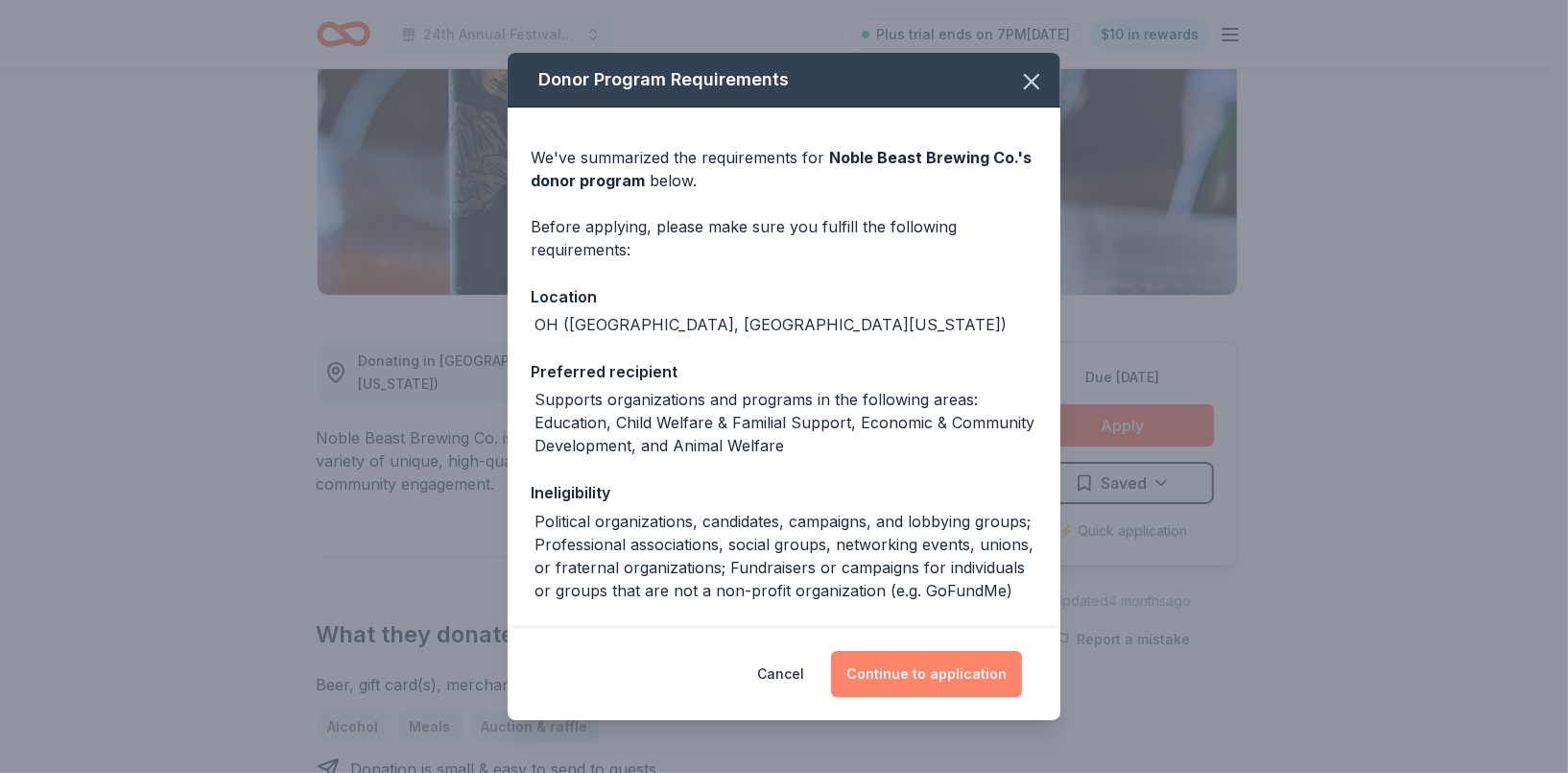
click at [943, 672] on button "Continue to application" at bounding box center [926, 673] width 190 height 46
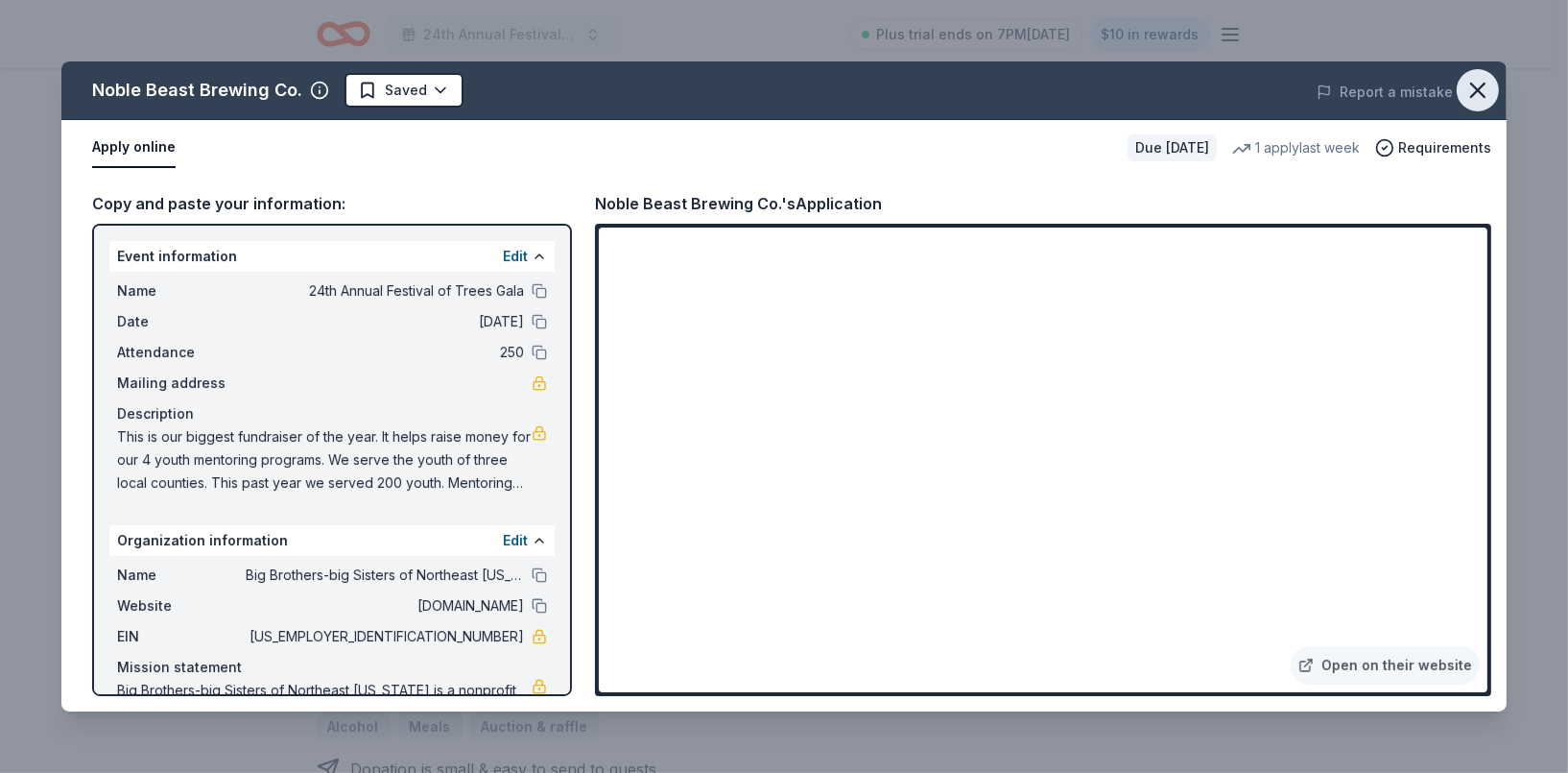
click at [1472, 94] on icon "button" at bounding box center [1478, 90] width 14 height 14
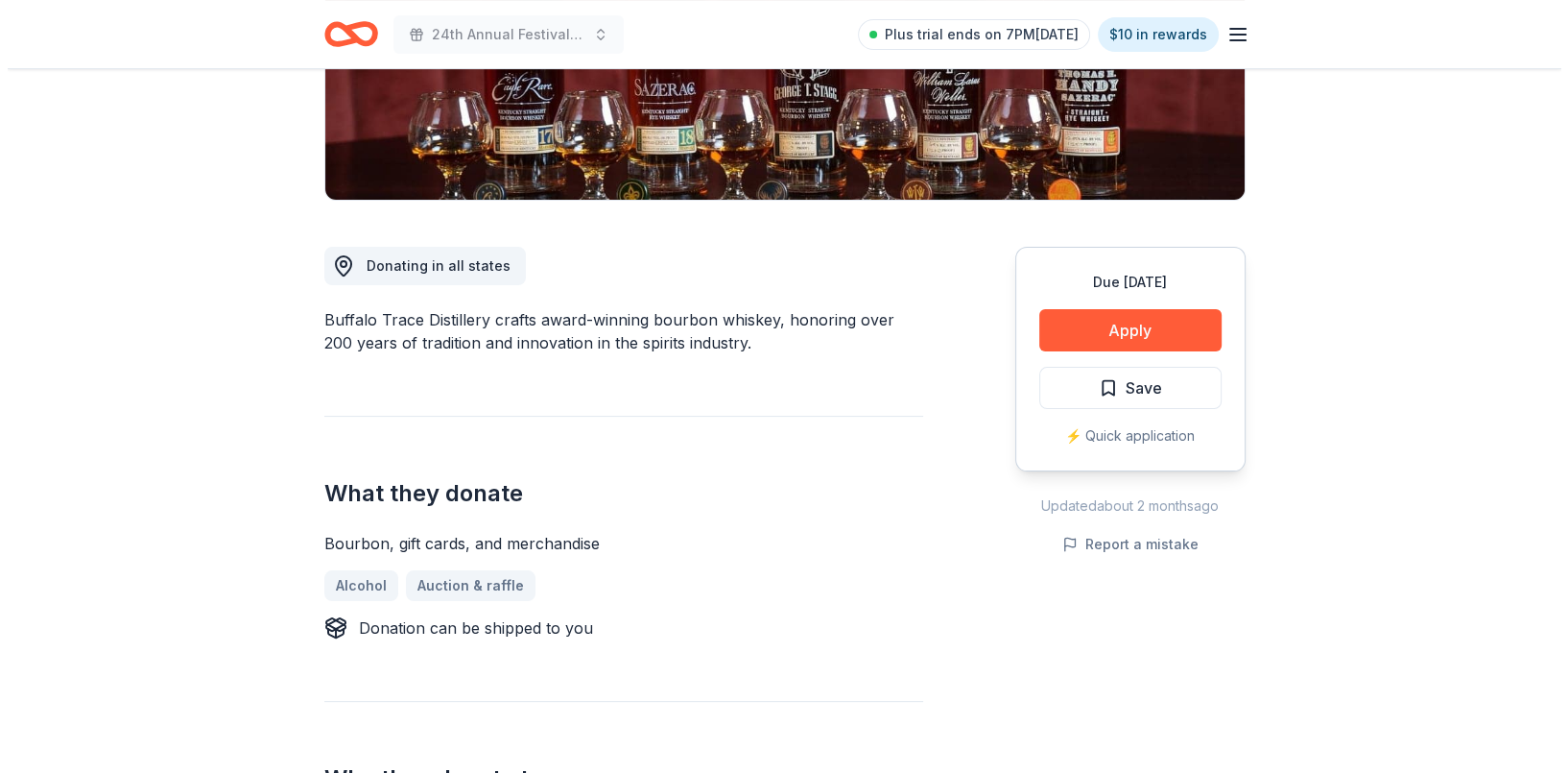
scroll to position [384, 0]
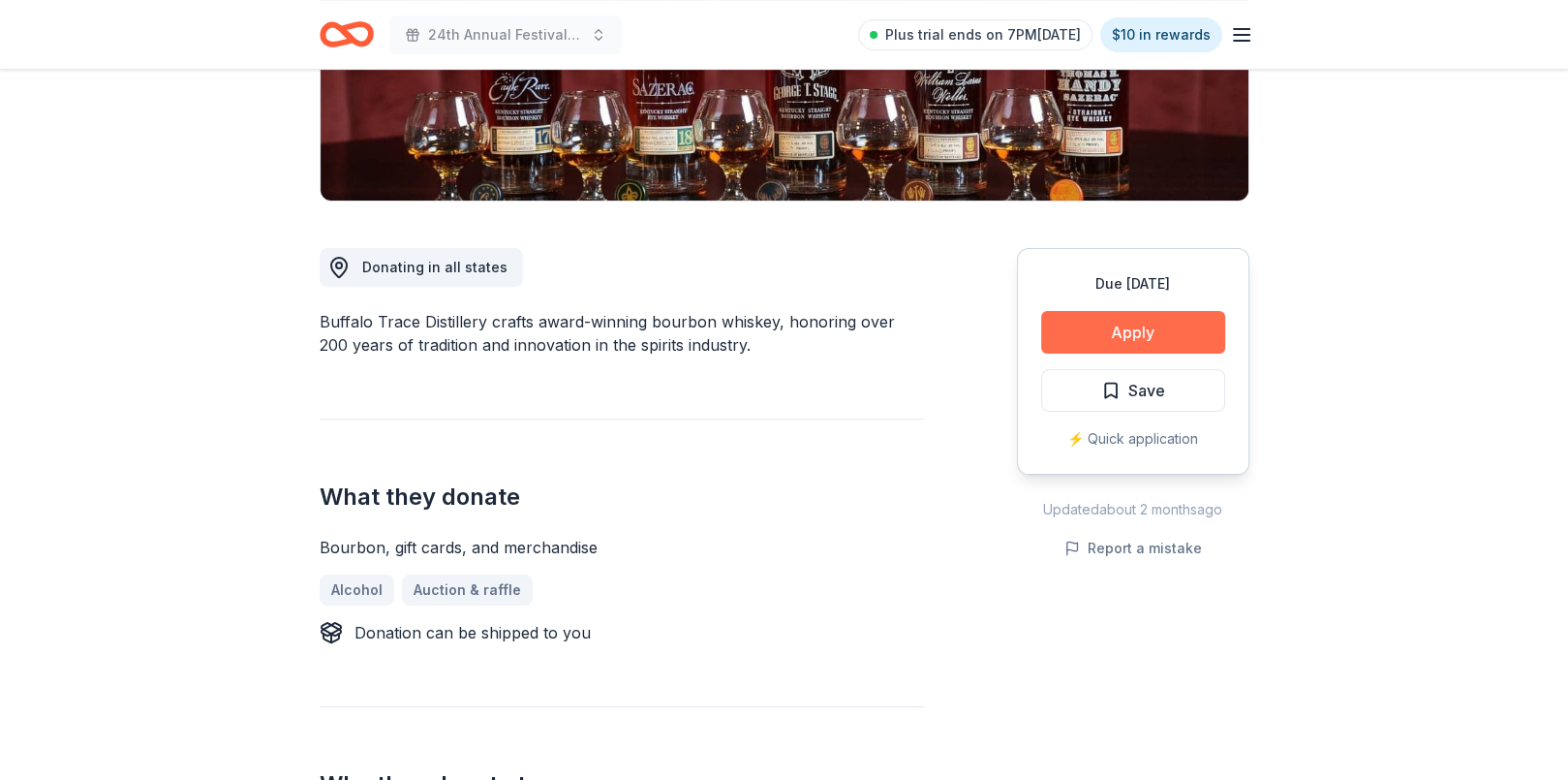
click at [1147, 325] on button "Apply" at bounding box center [1133, 332] width 184 height 43
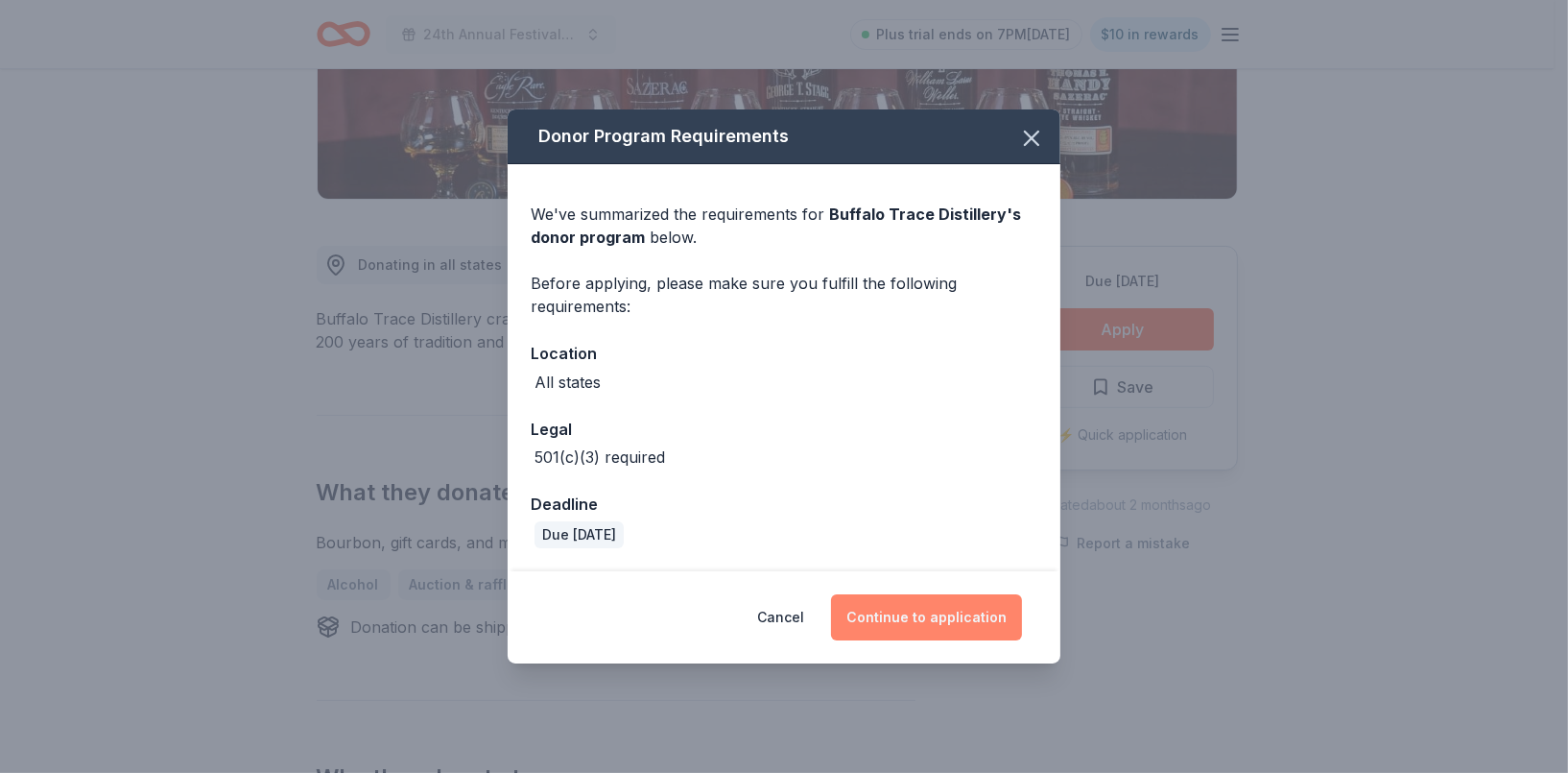
click at [921, 624] on button "Continue to application" at bounding box center [926, 617] width 190 height 46
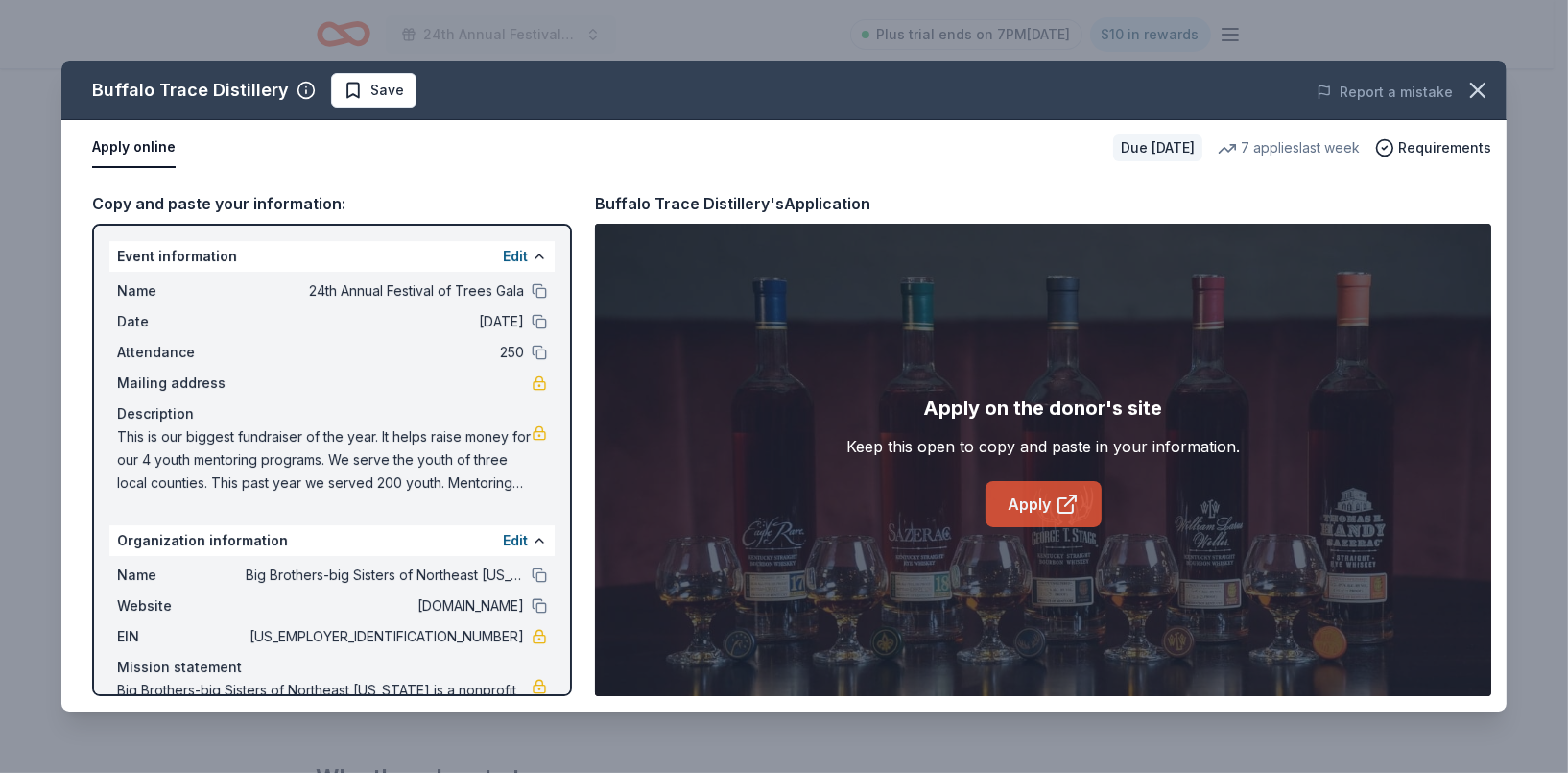
click at [1019, 500] on link "Apply" at bounding box center [1044, 504] width 116 height 46
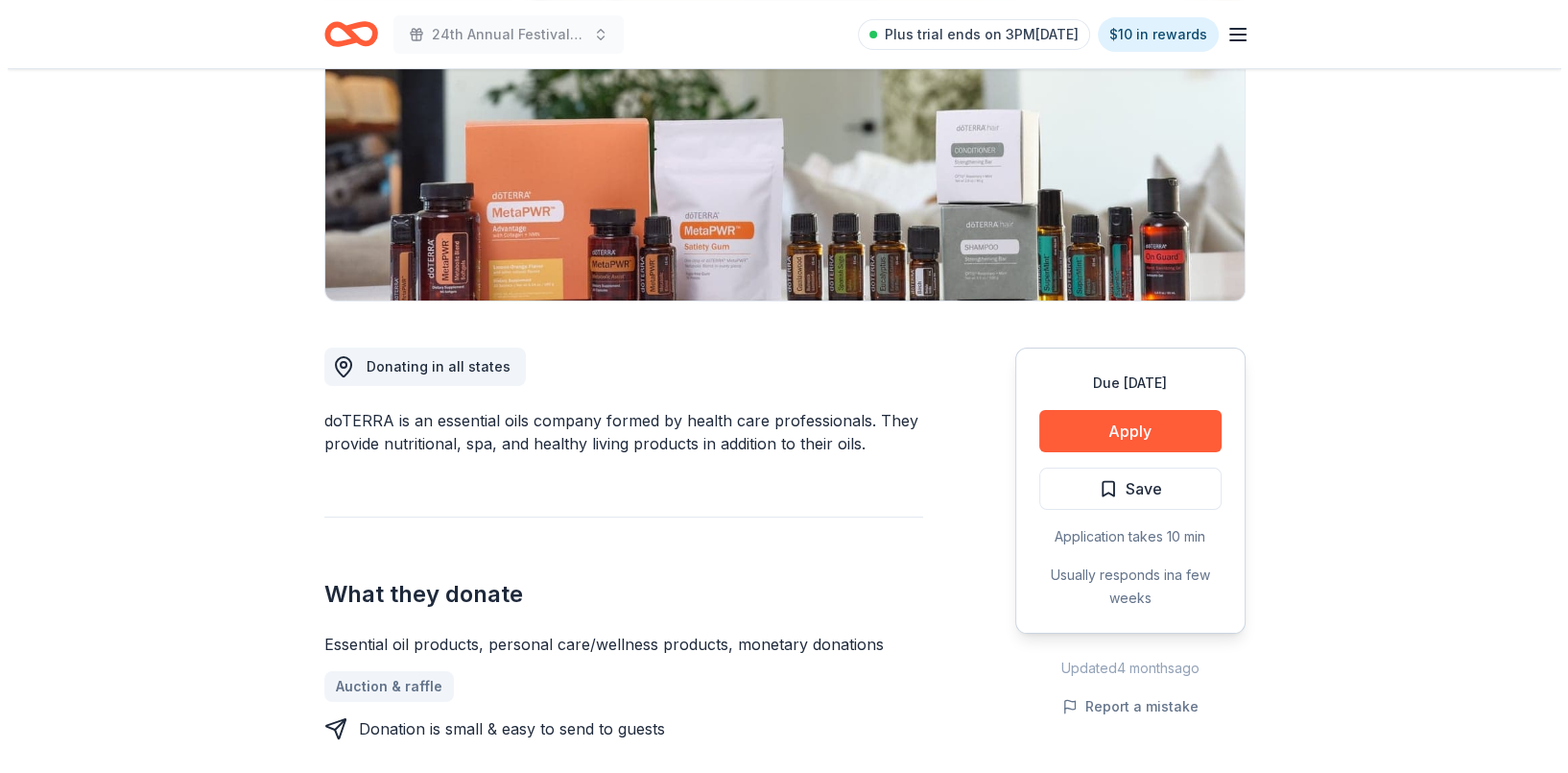
scroll to position [288, 0]
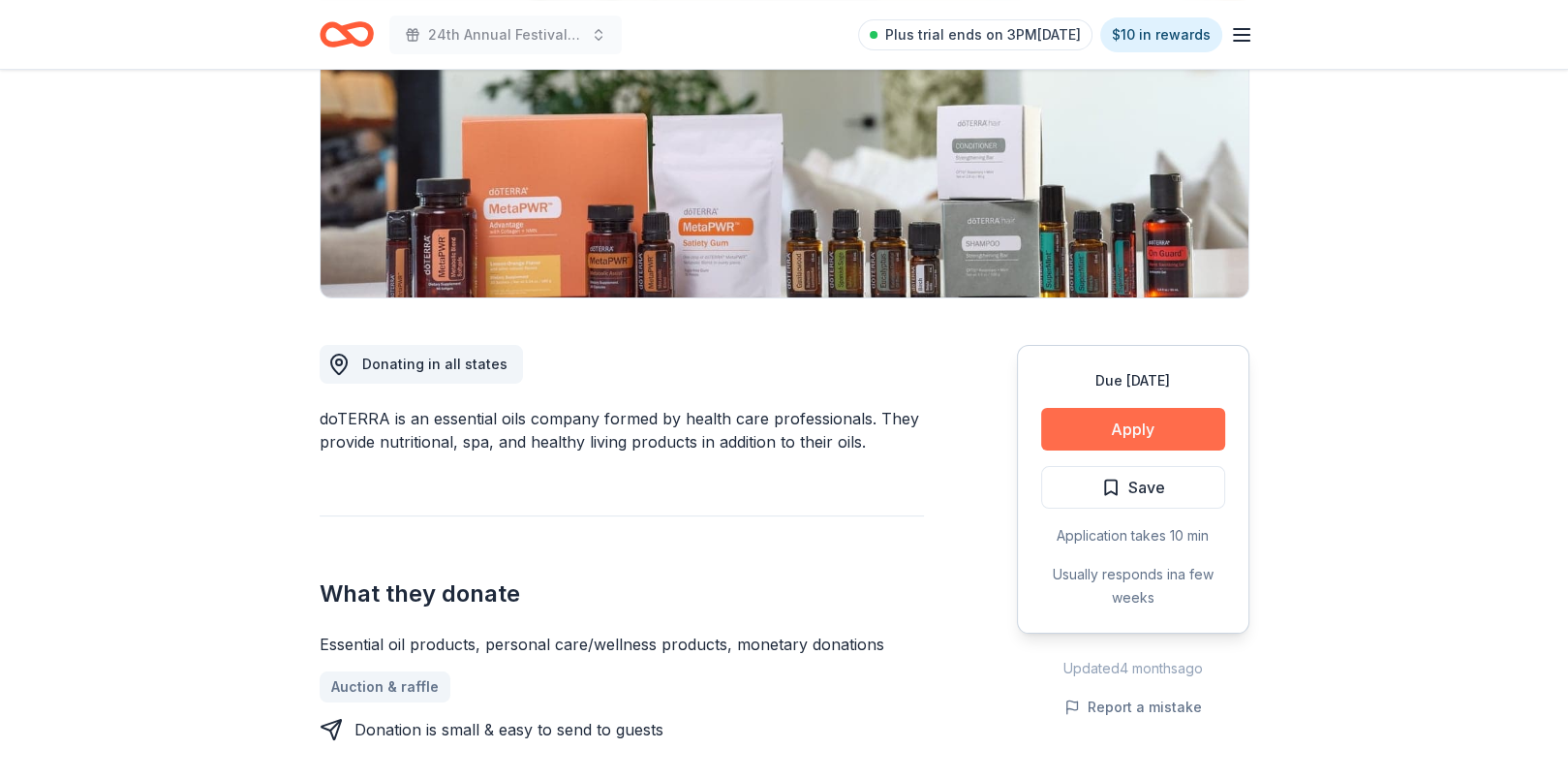
click at [1144, 424] on button "Apply" at bounding box center [1133, 428] width 184 height 43
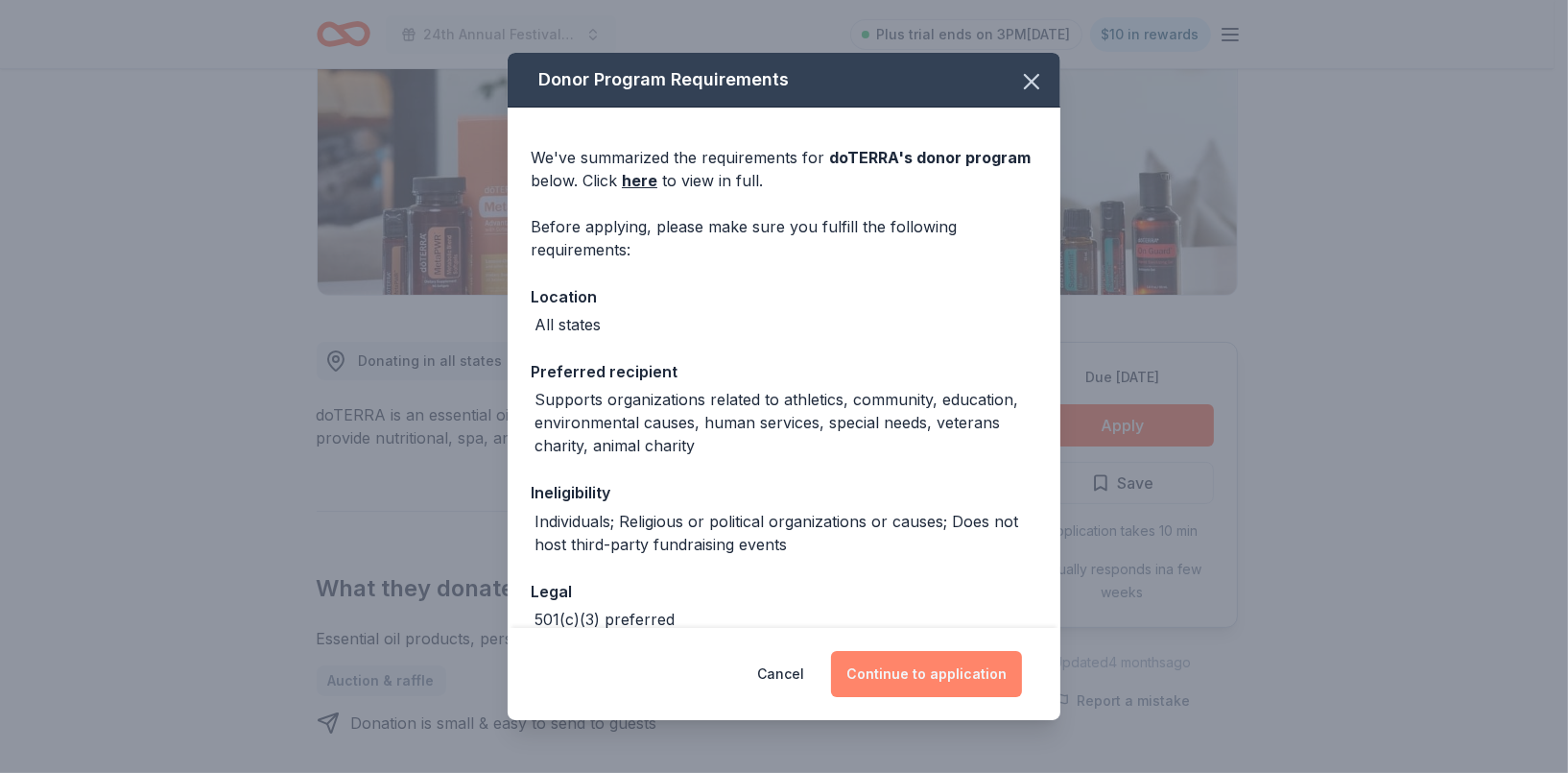
click at [909, 675] on button "Continue to application" at bounding box center [926, 673] width 190 height 46
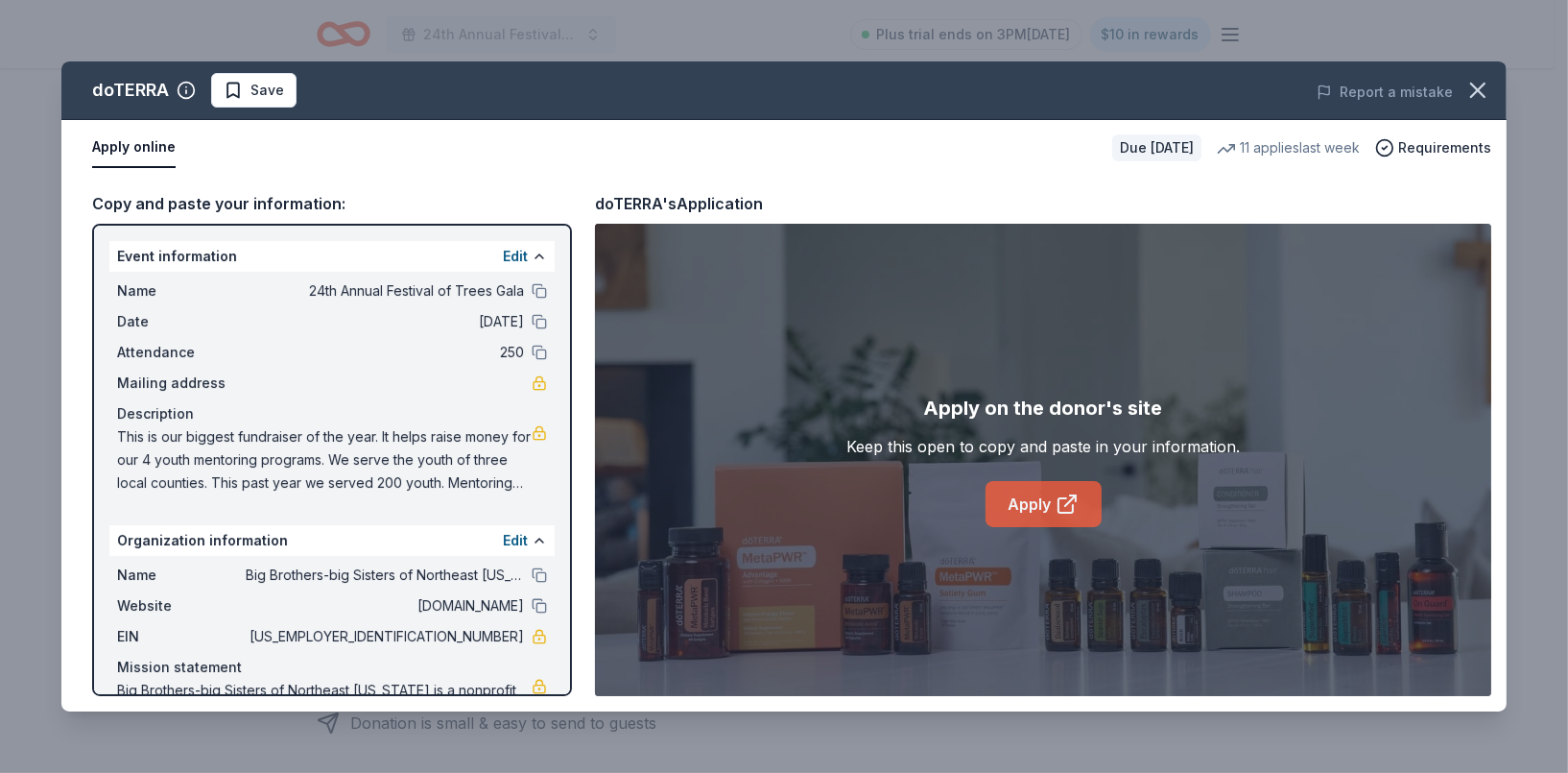
click at [1017, 499] on link "Apply" at bounding box center [1044, 504] width 116 height 46
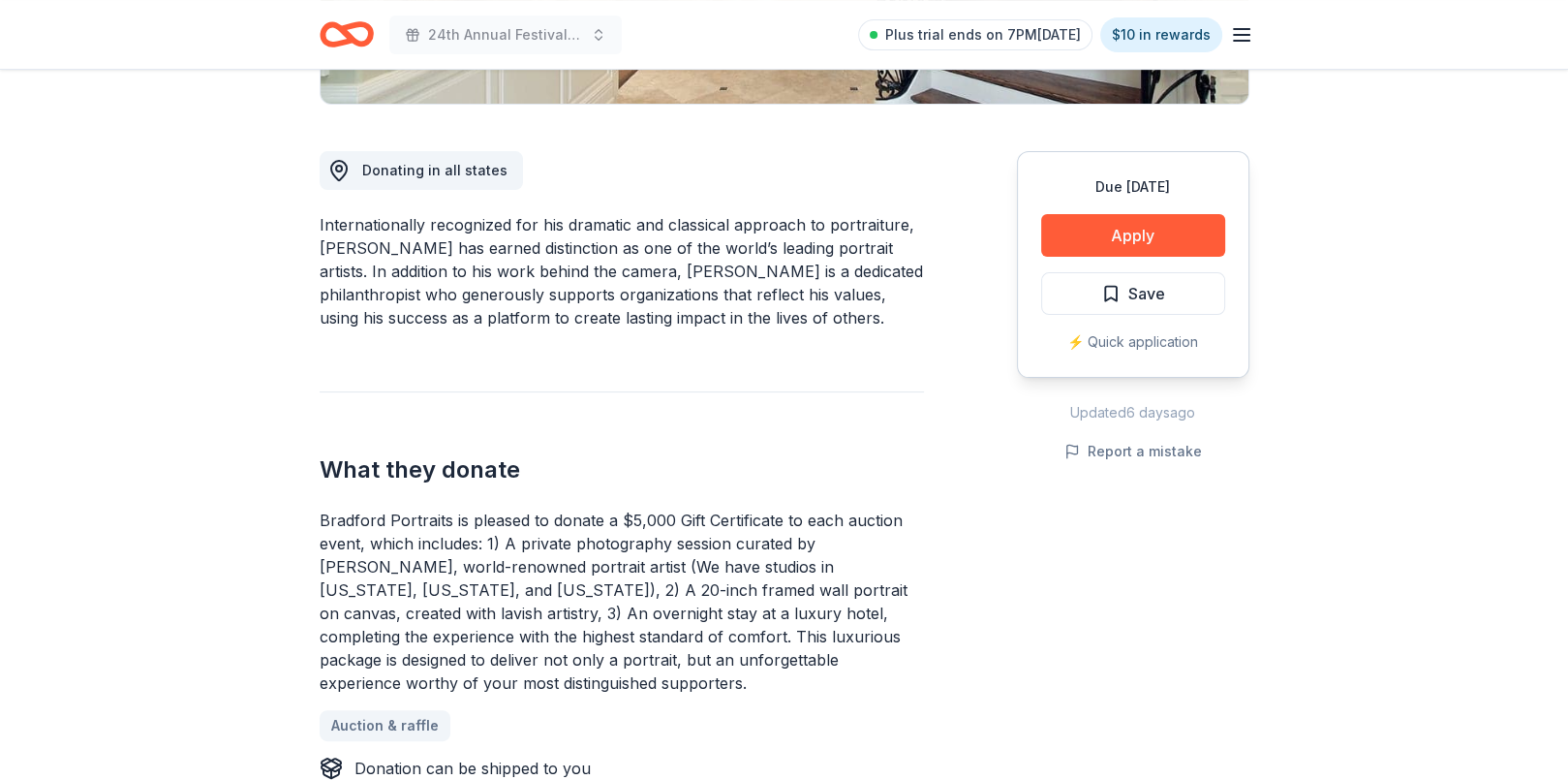
scroll to position [581, 0]
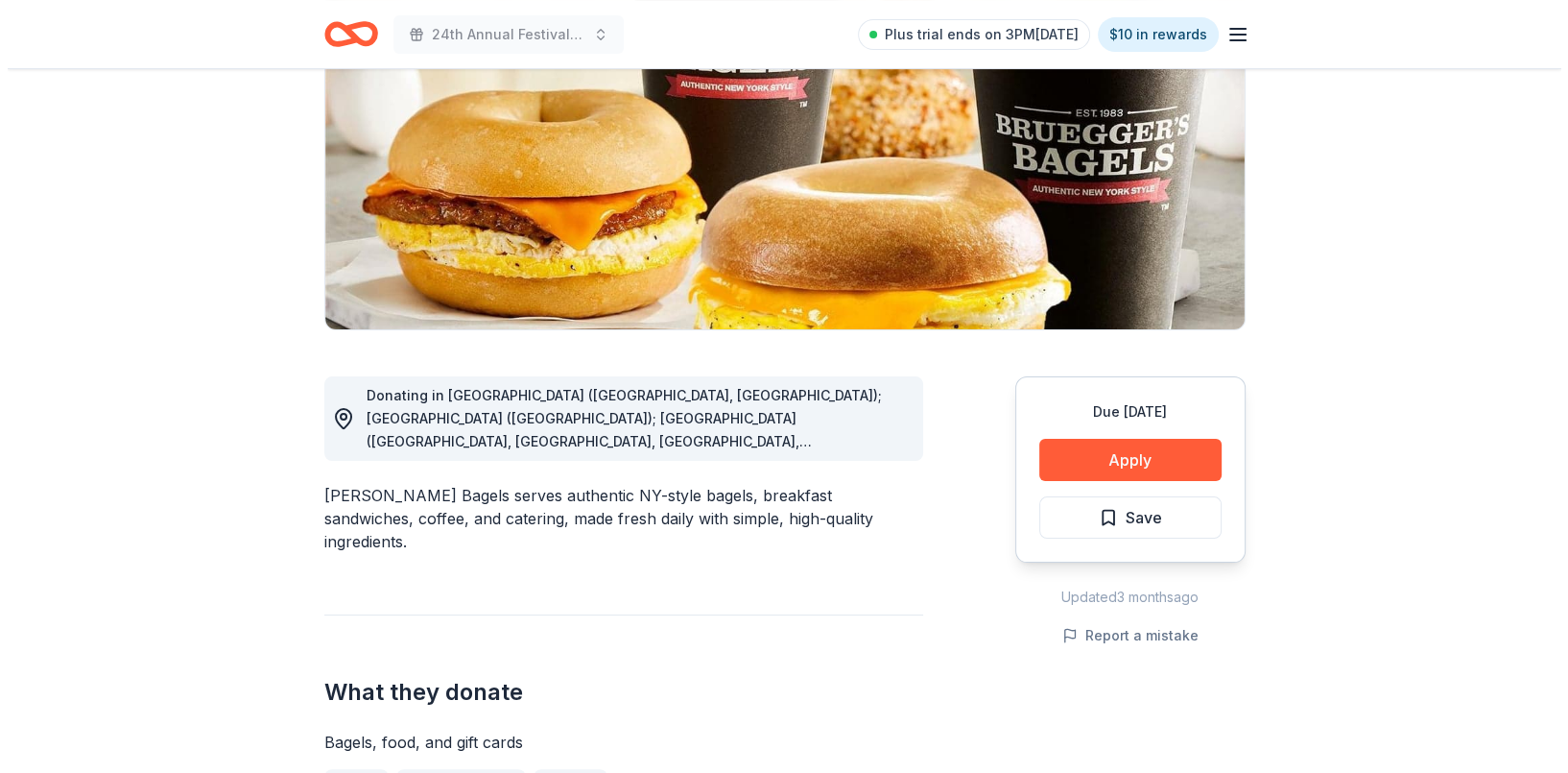
scroll to position [96, 0]
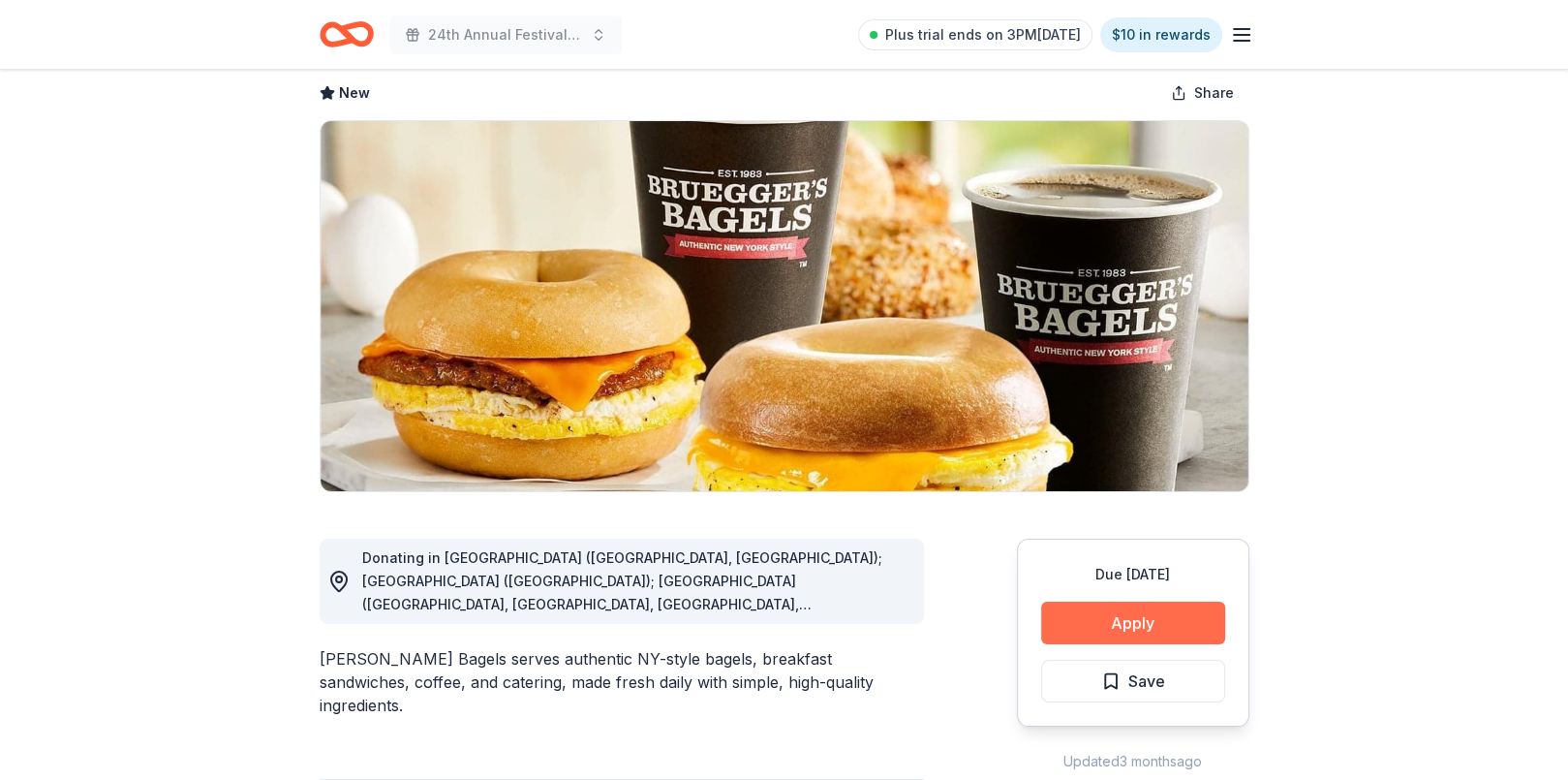
click at [1122, 618] on button "Apply" at bounding box center [1133, 622] width 184 height 43
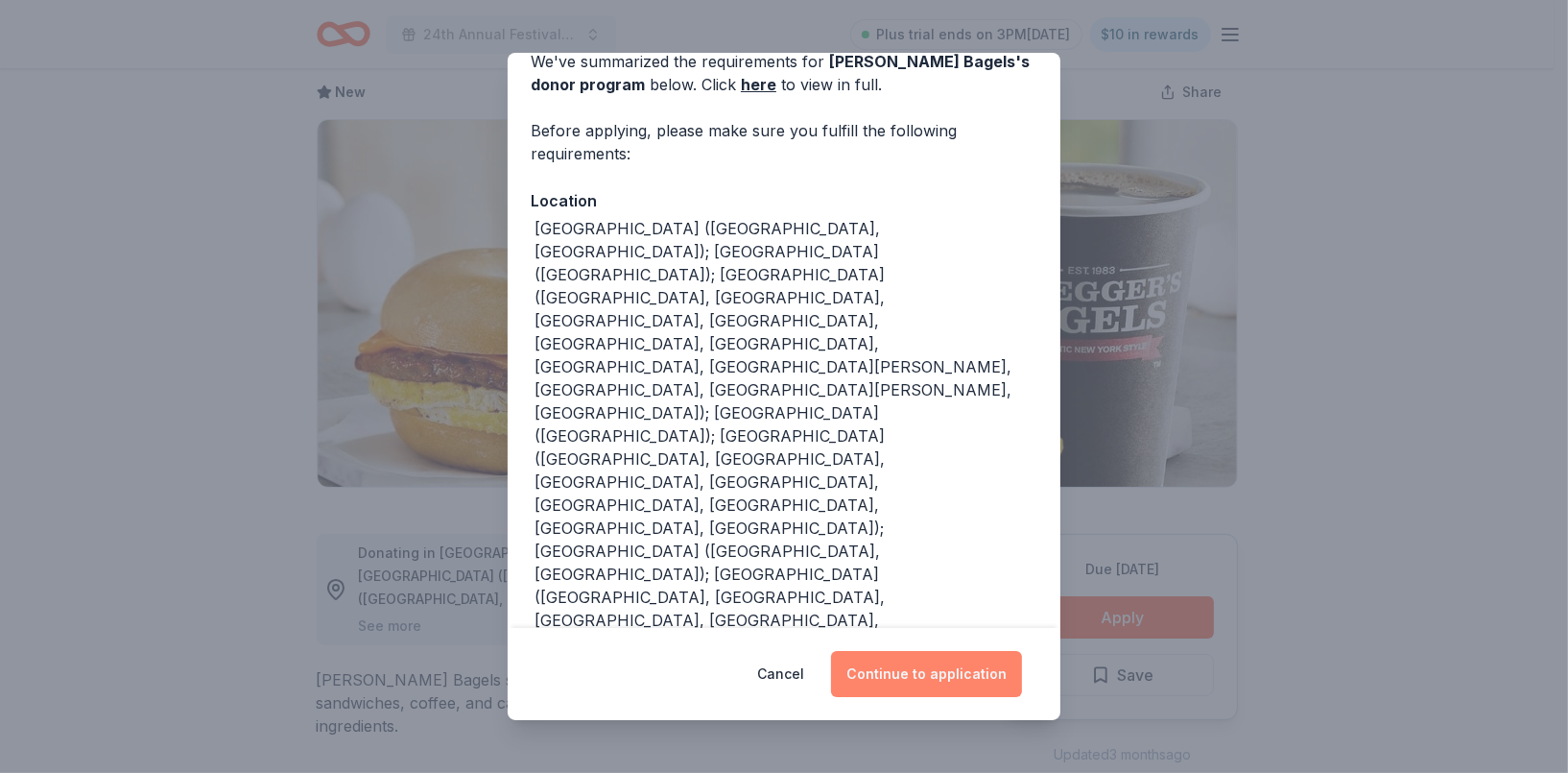
click at [885, 679] on button "Continue to application" at bounding box center [926, 673] width 190 height 46
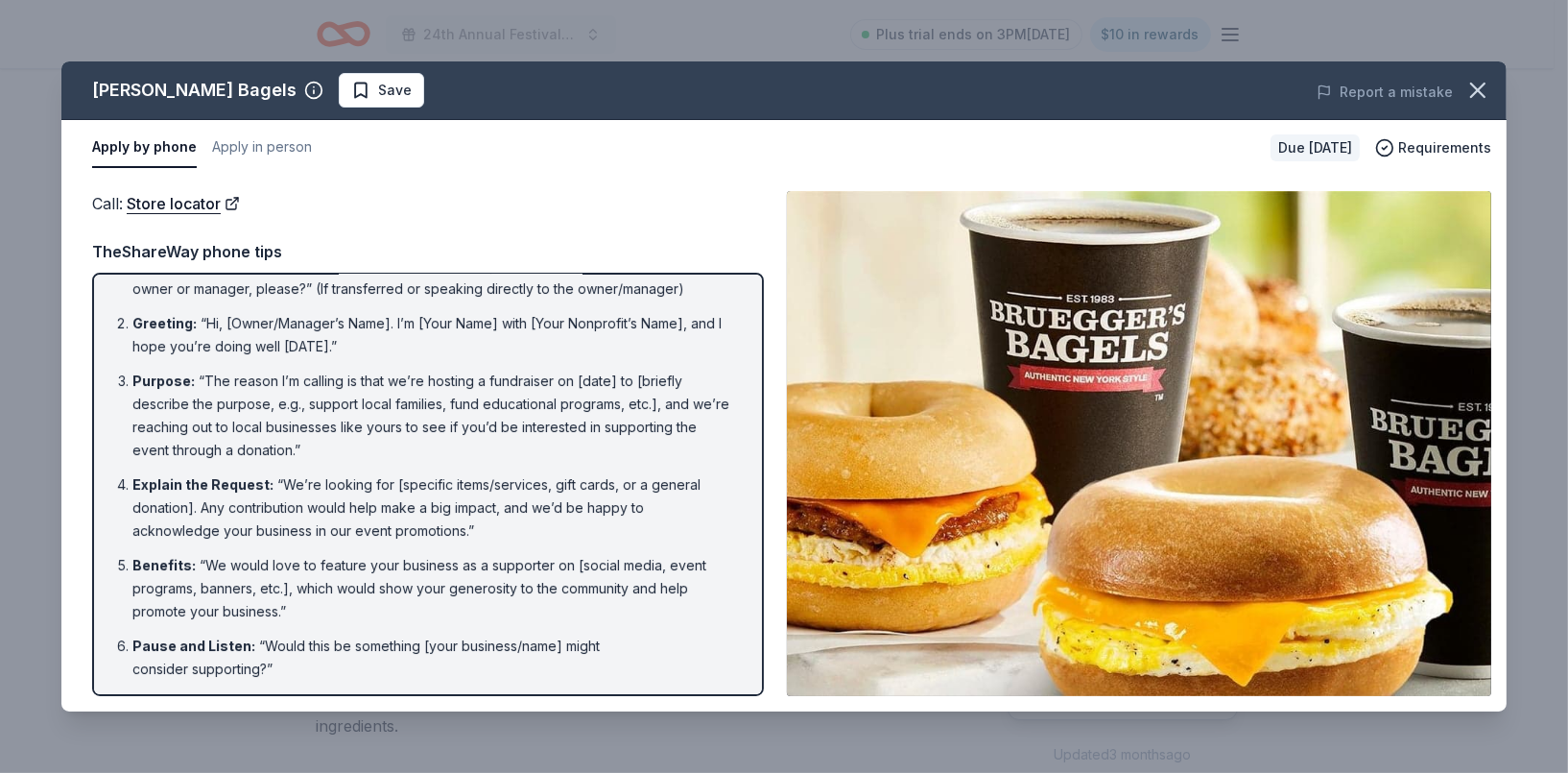
scroll to position [0, 0]
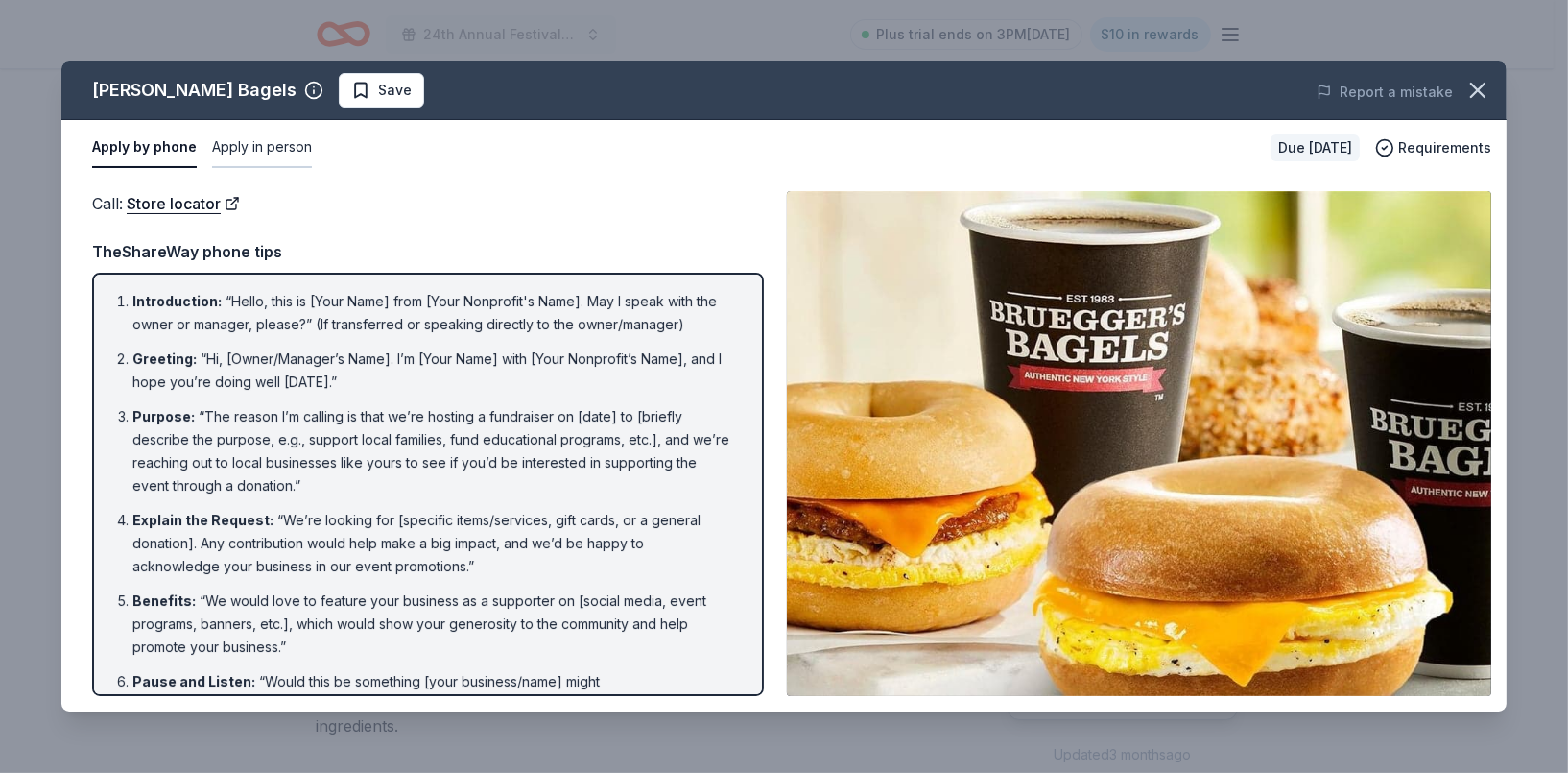
click at [238, 151] on button "Apply in person" at bounding box center [262, 147] width 100 height 40
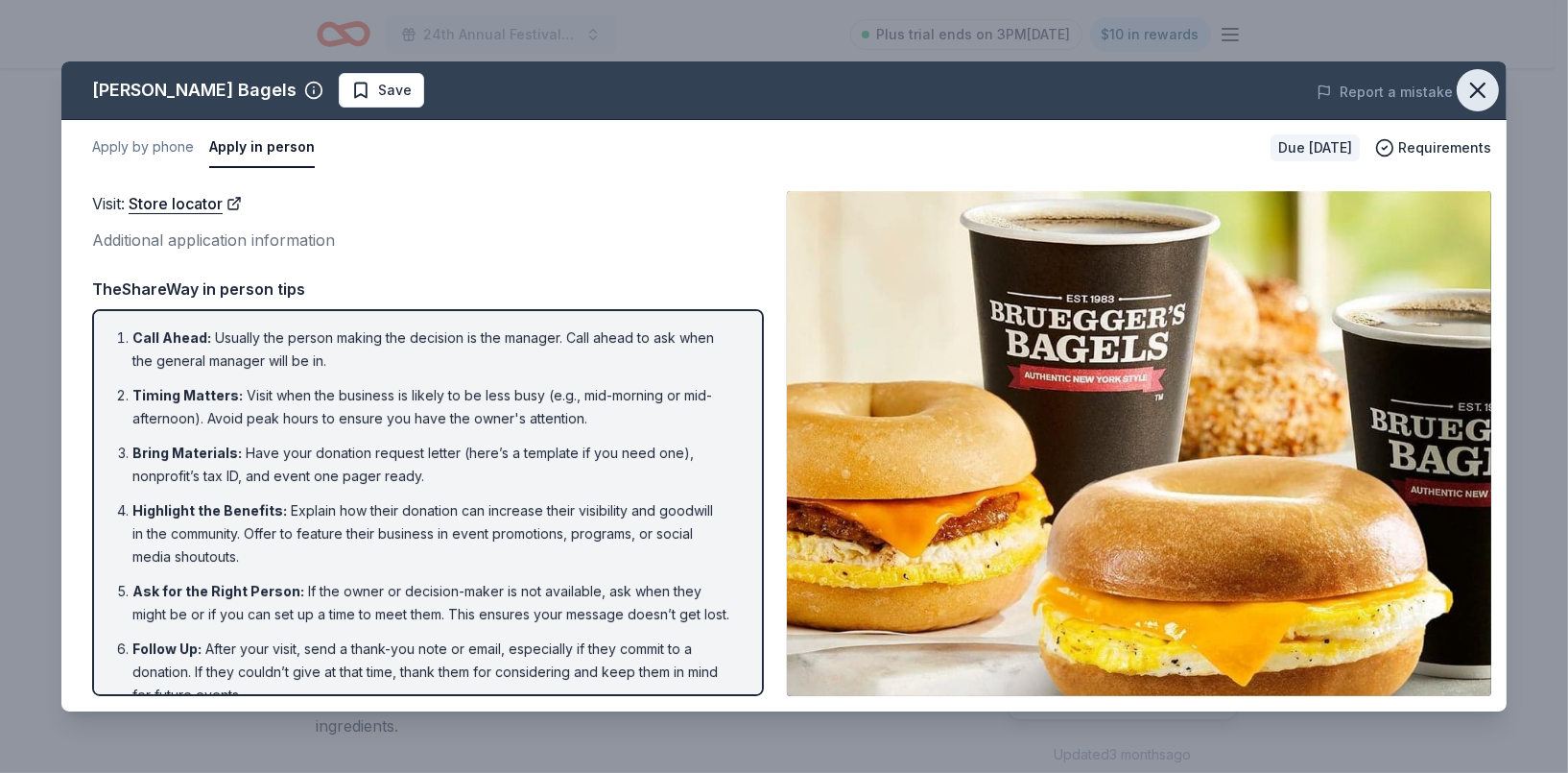
click at [1470, 88] on icon "button" at bounding box center [1477, 89] width 27 height 27
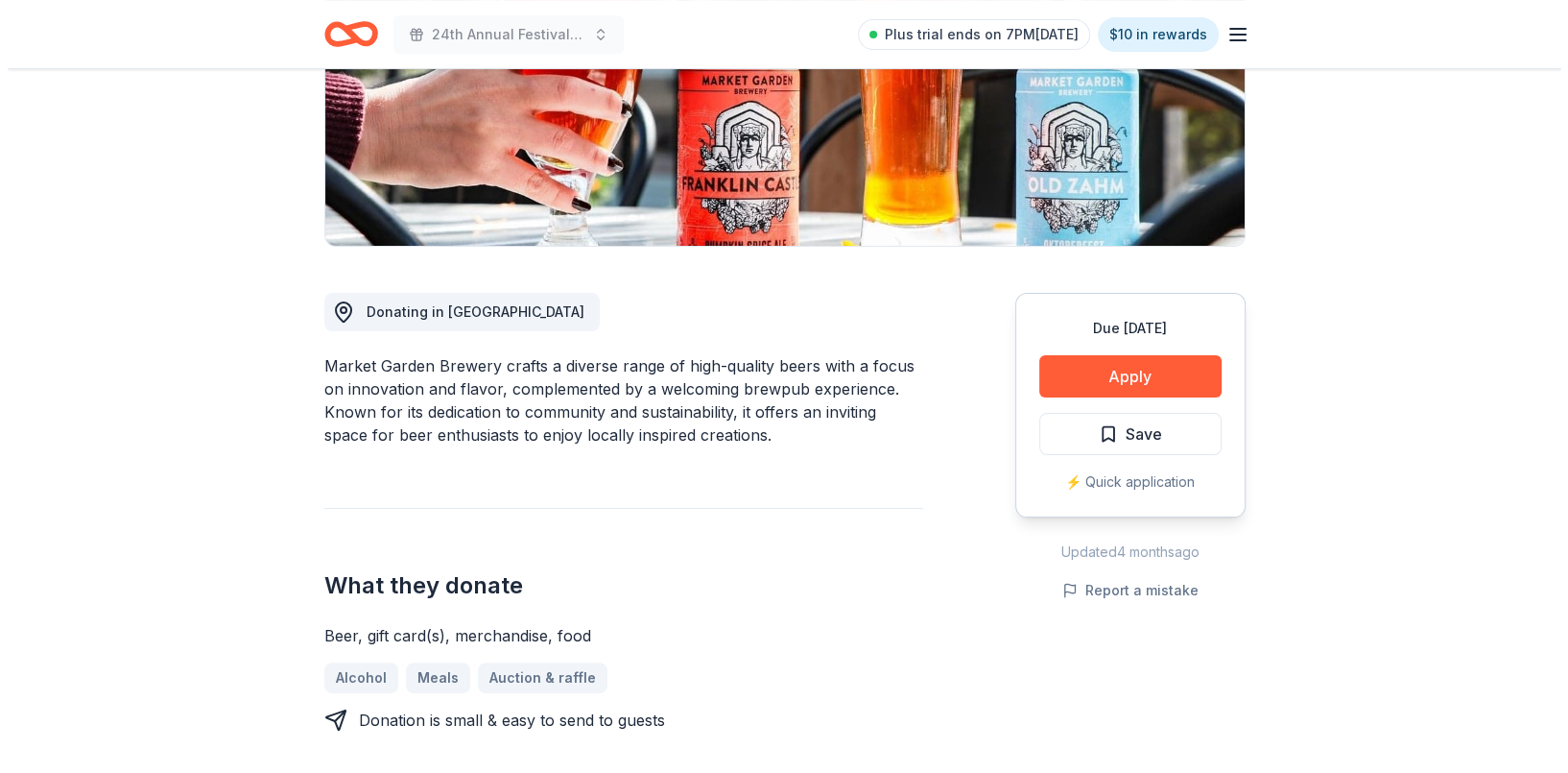
scroll to position [384, 0]
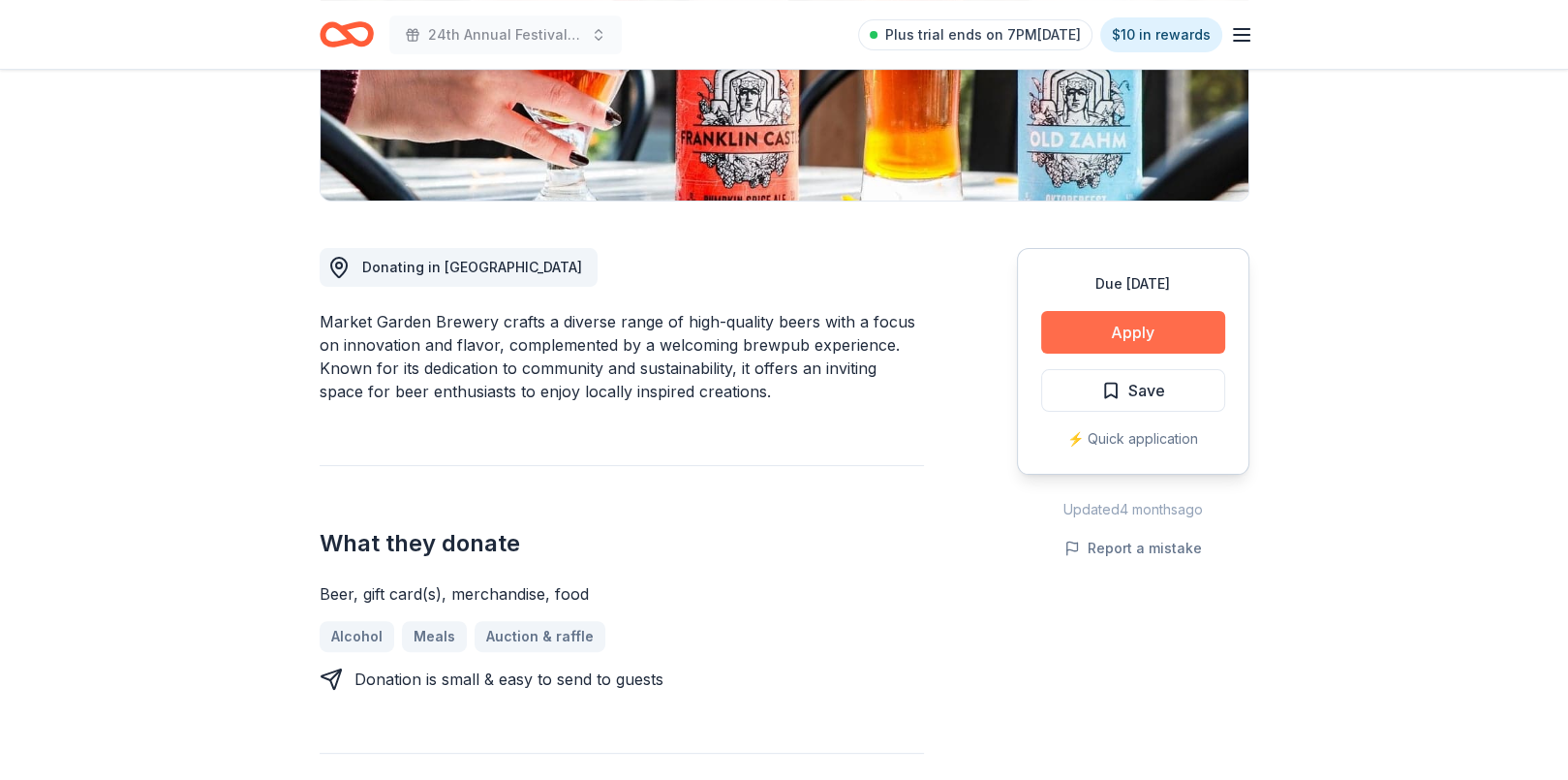
click at [1152, 324] on button "Apply" at bounding box center [1133, 332] width 184 height 43
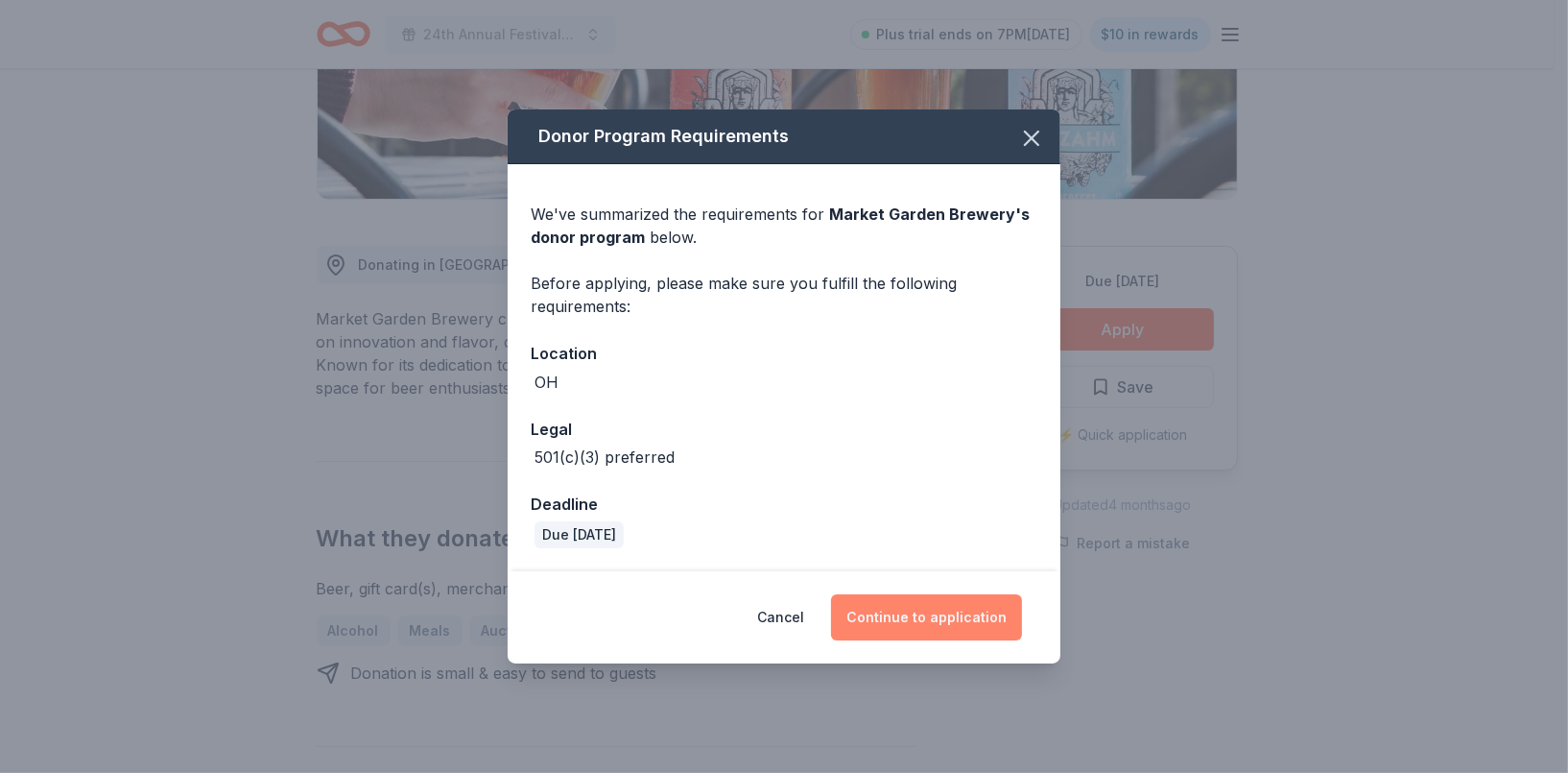
click at [887, 625] on button "Continue to application" at bounding box center [926, 617] width 190 height 46
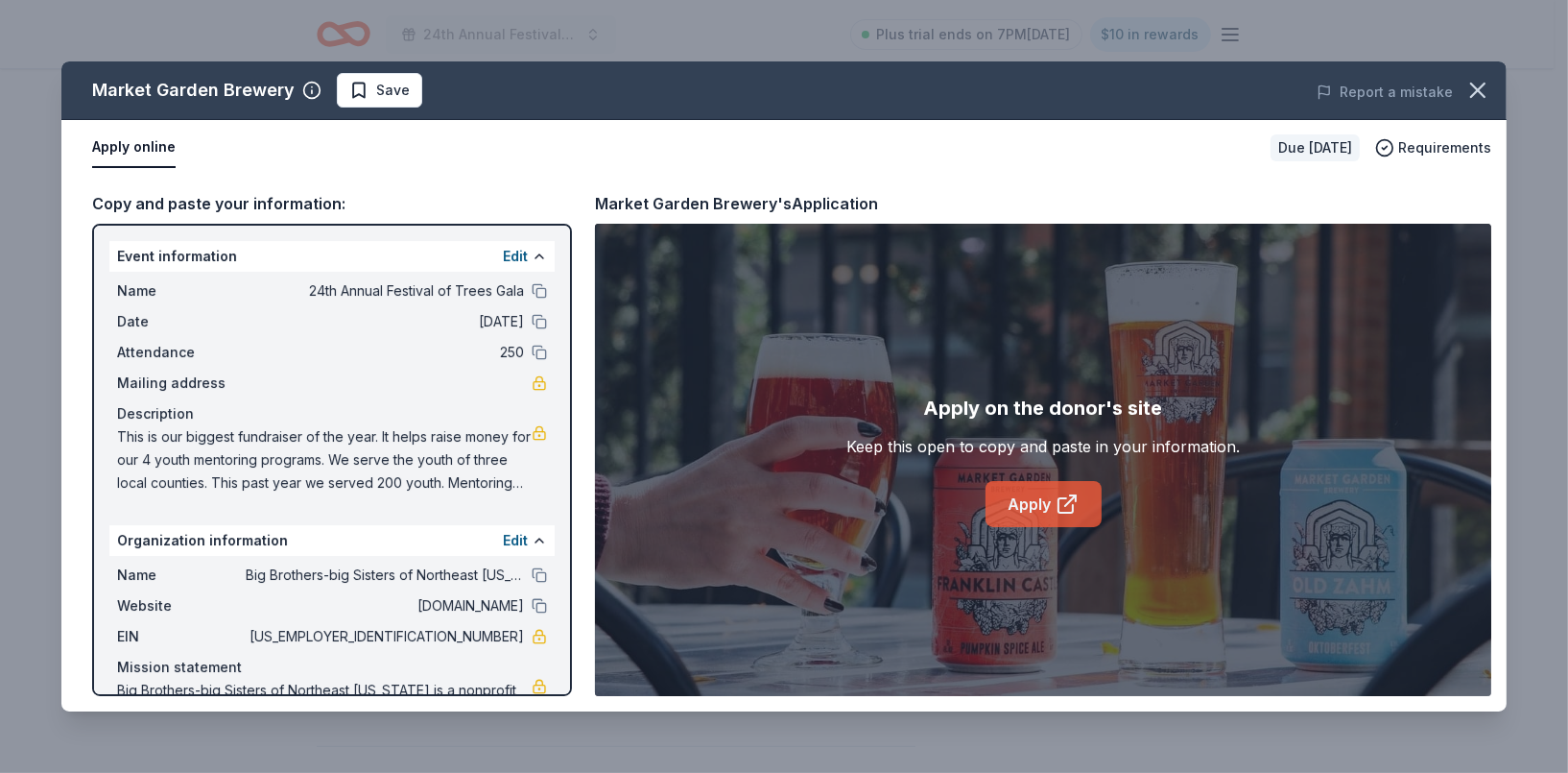
click at [1053, 485] on link "Apply" at bounding box center [1044, 504] width 116 height 46
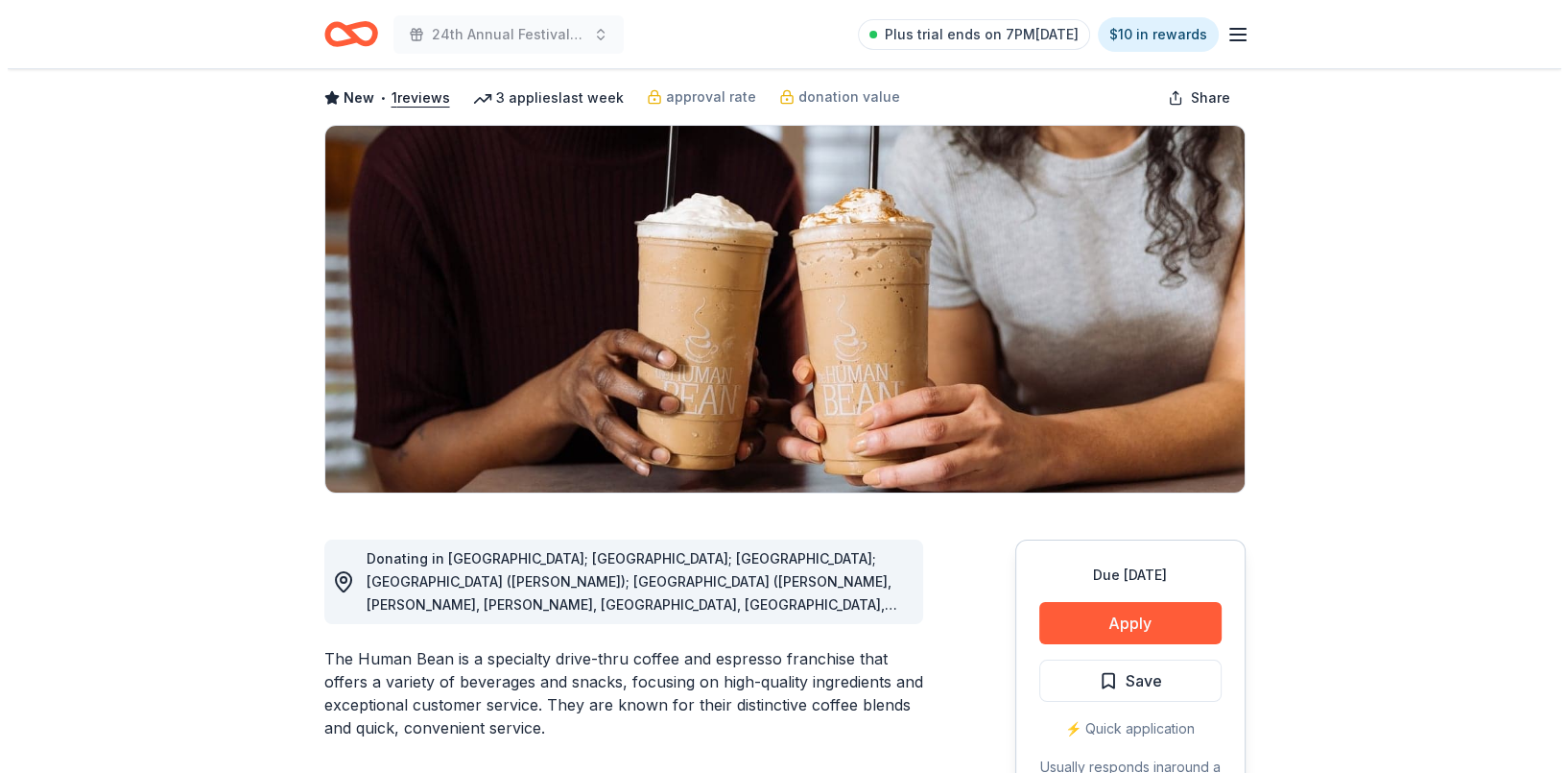
scroll to position [192, 0]
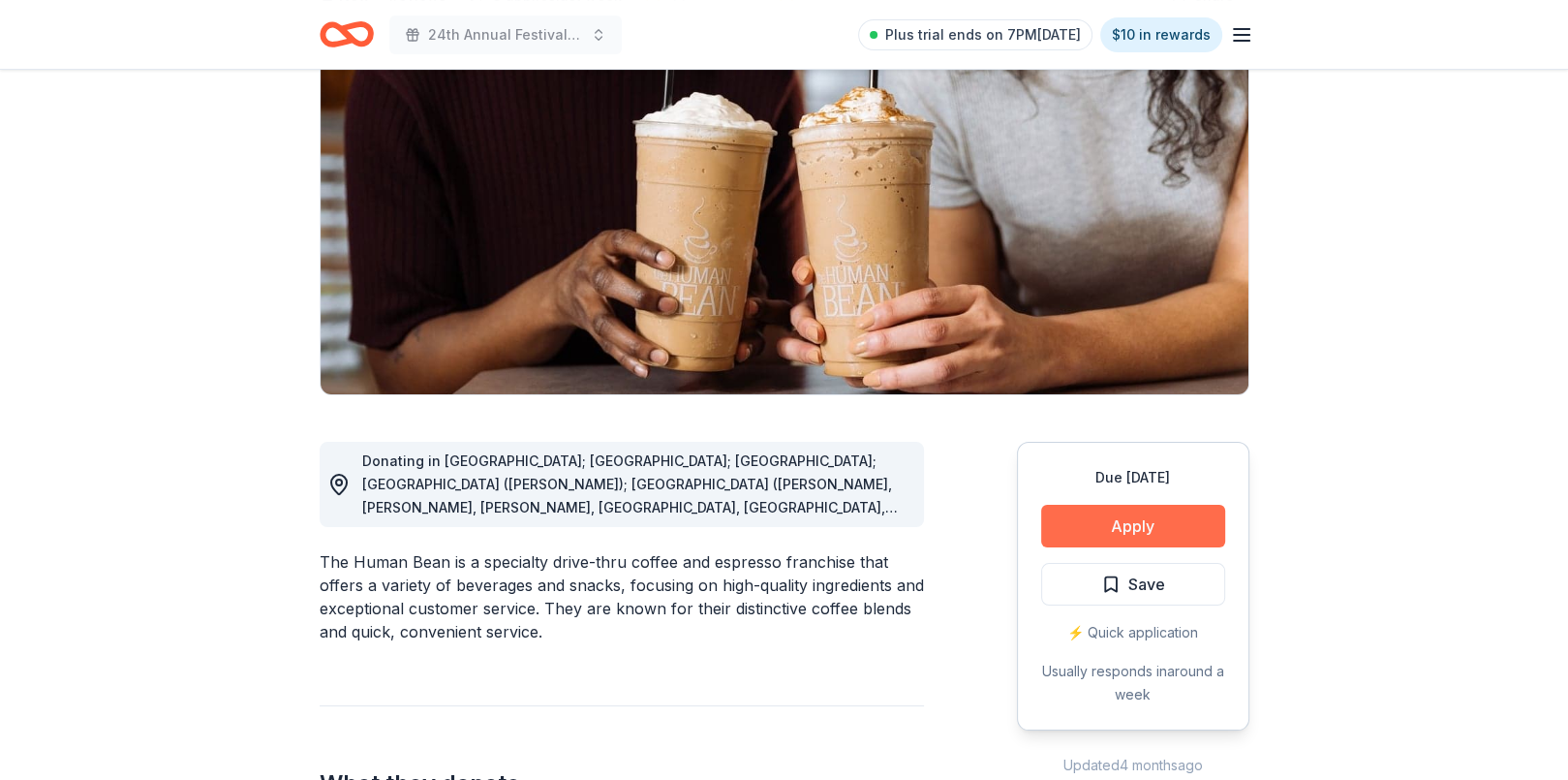
click at [1164, 520] on button "Apply" at bounding box center [1133, 525] width 184 height 43
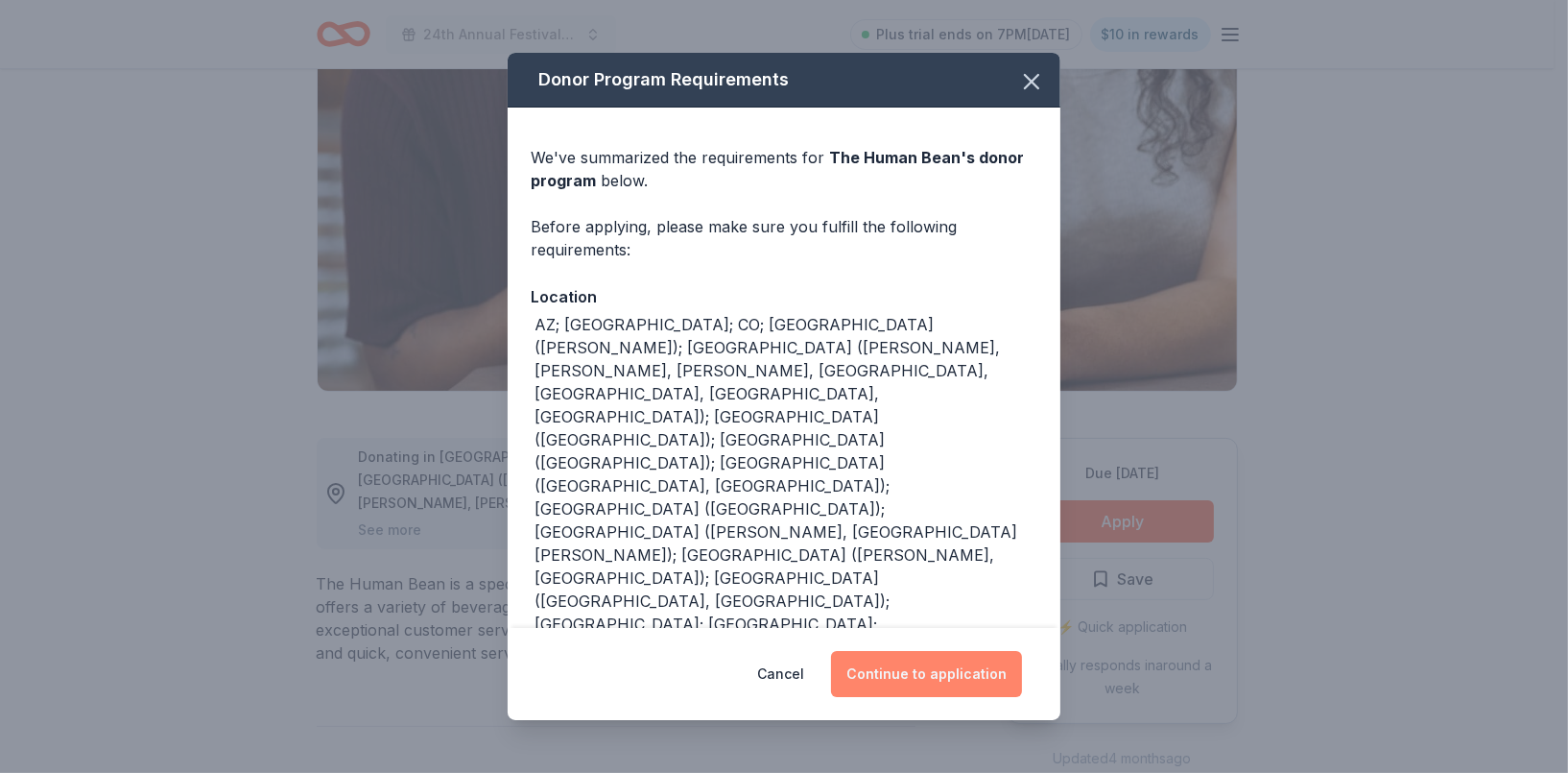
click at [946, 669] on button "Continue to application" at bounding box center [926, 673] width 190 height 46
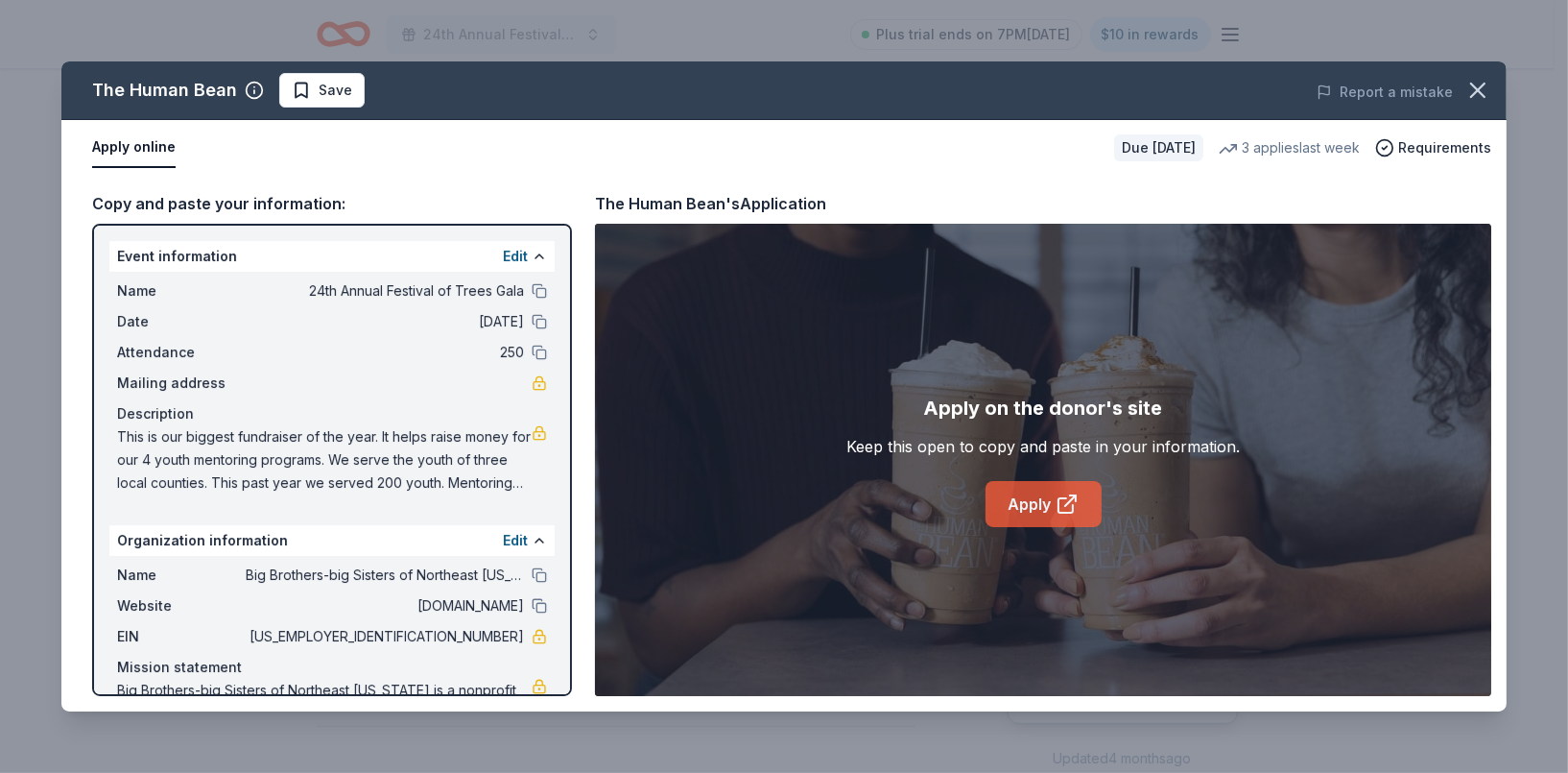
click at [1034, 506] on link "Apply" at bounding box center [1044, 504] width 116 height 46
